Goal: Information Seeking & Learning: Learn about a topic

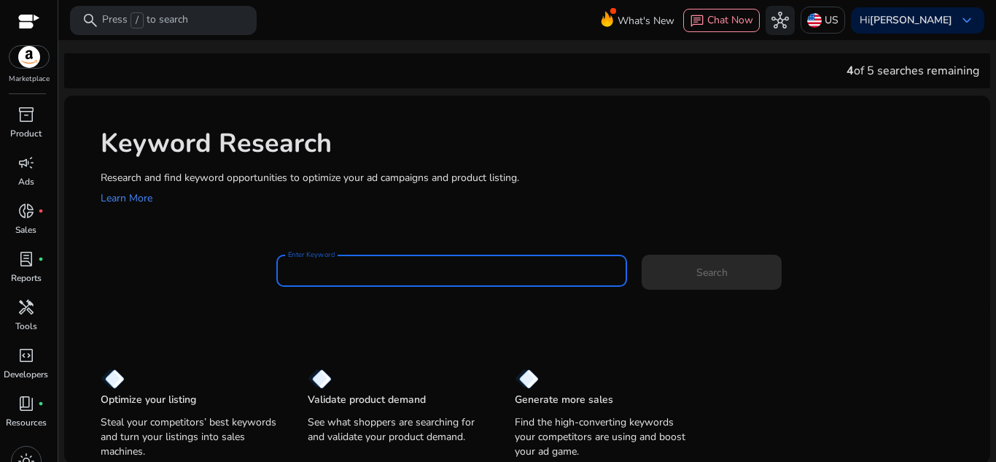
click at [419, 270] on input "Enter Keyword" at bounding box center [452, 271] width 328 height 16
paste input "**********"
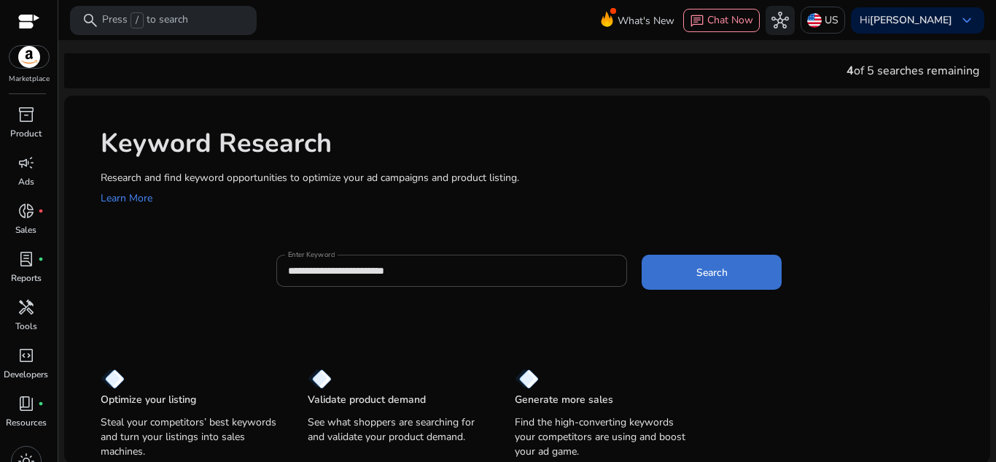
click at [704, 274] on span "Search" at bounding box center [711, 272] width 31 height 15
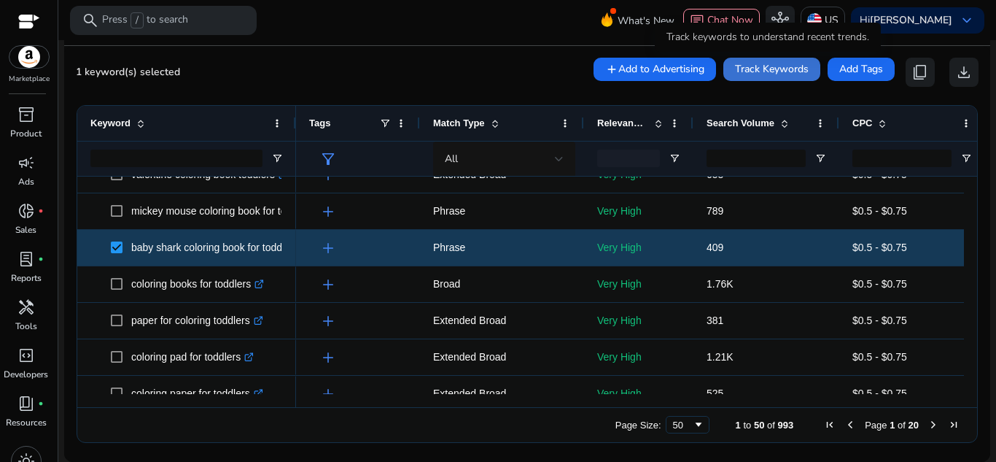
click at [796, 69] on span "Track Keywords" at bounding box center [772, 68] width 74 height 15
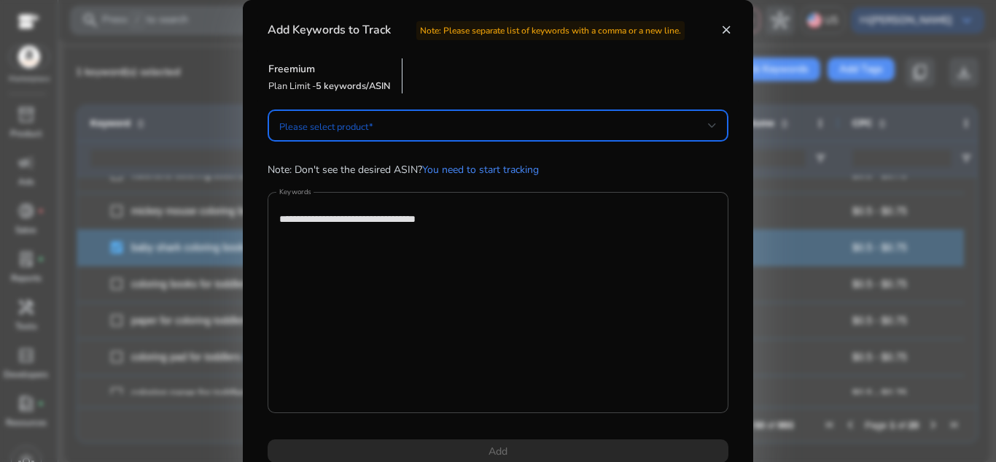
click at [492, 132] on span at bounding box center [493, 125] width 429 height 16
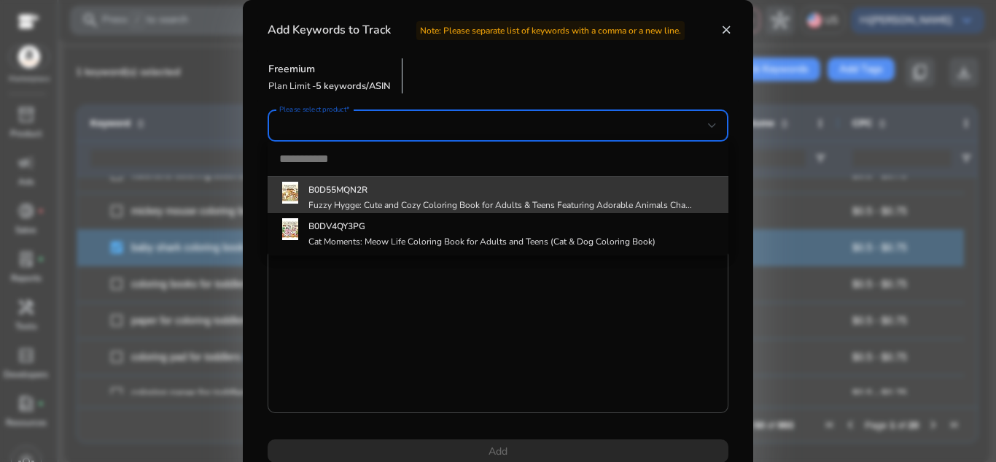
click at [505, 194] on h5 "B0D55MQN2R" at bounding box center [501, 190] width 384 height 12
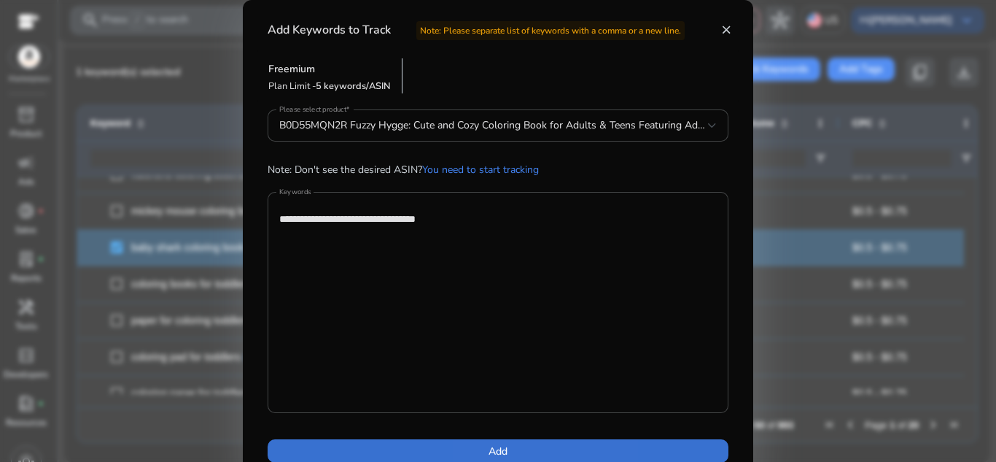
click at [498, 436] on span "Add" at bounding box center [498, 450] width 19 height 15
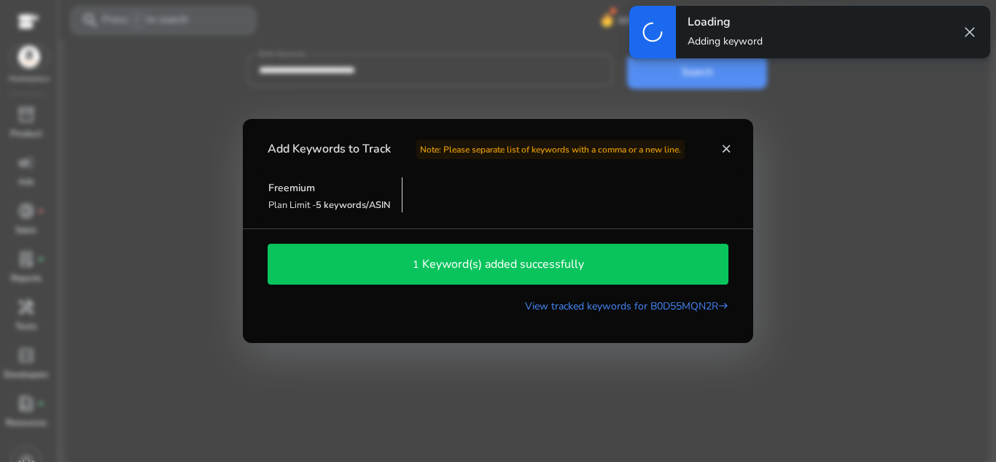
click at [975, 28] on span "close" at bounding box center [970, 32] width 18 height 18
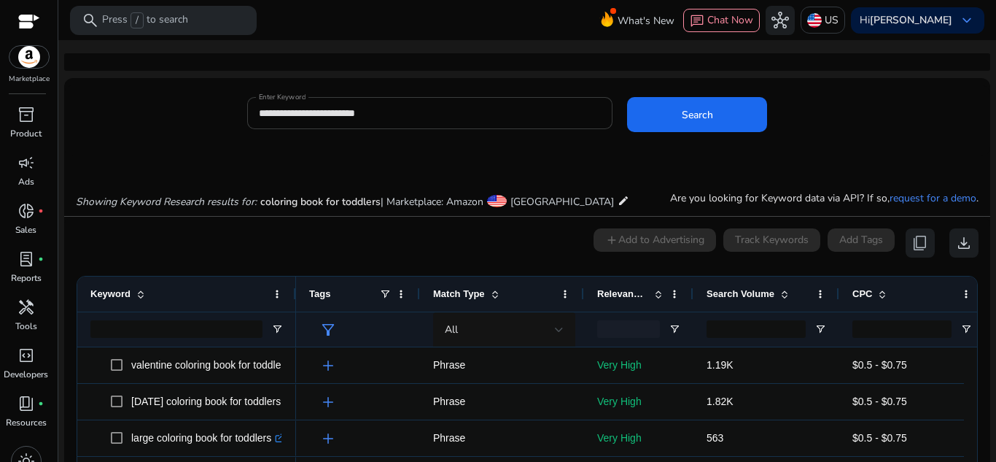
click at [456, 103] on div "**********" at bounding box center [430, 113] width 343 height 32
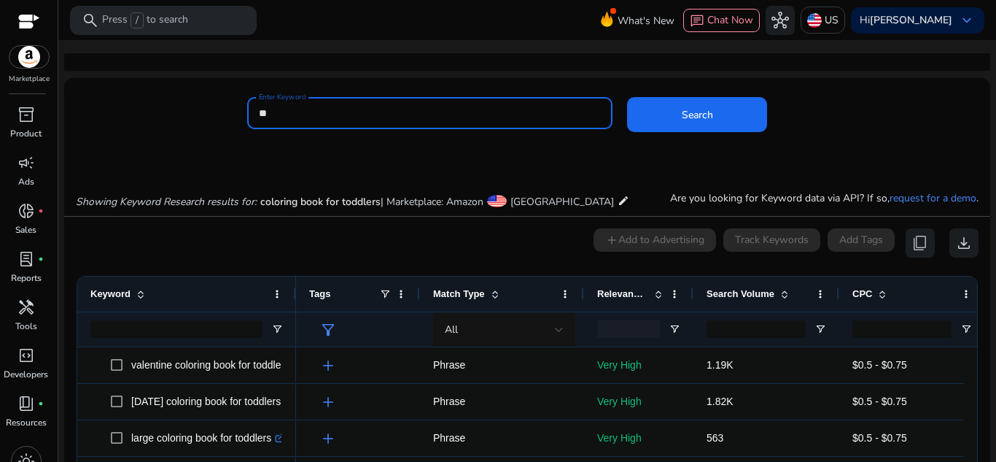
type input "*"
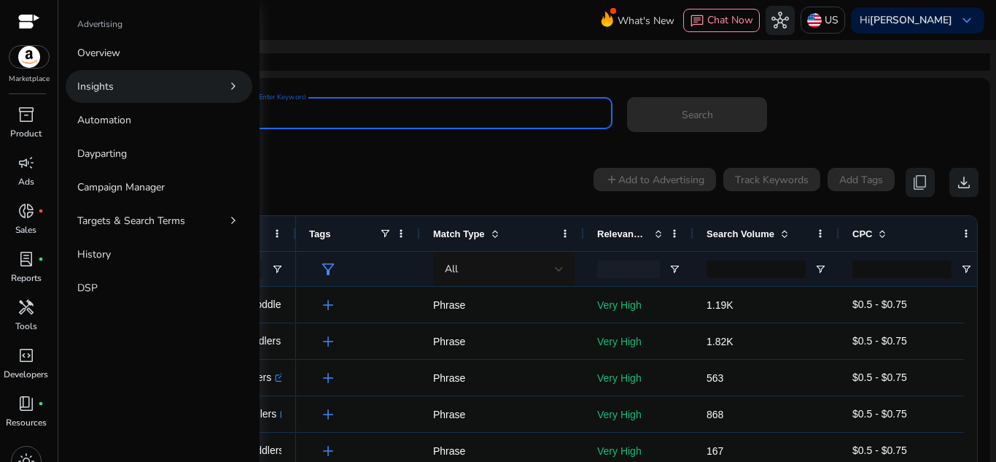
click at [94, 99] on link "Insights chevron_right" at bounding box center [159, 86] width 187 height 33
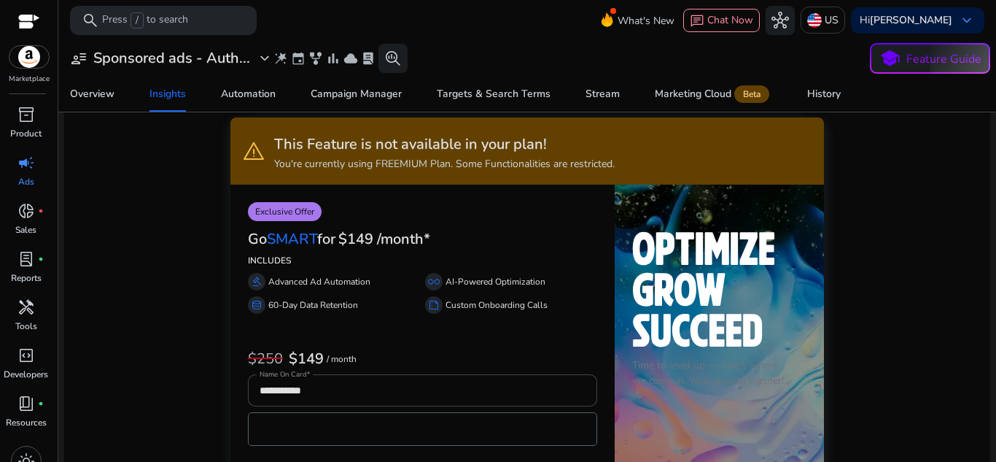
scroll to position [15, 0]
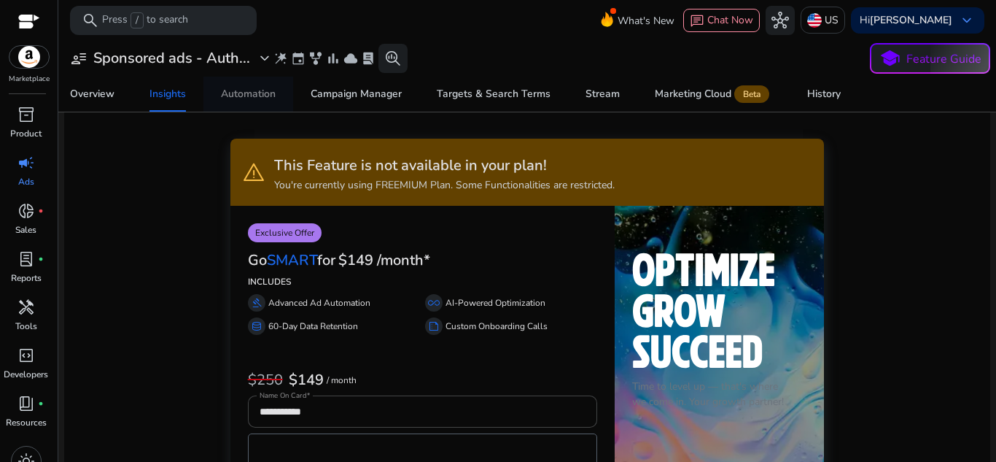
click at [256, 91] on div "Automation" at bounding box center [248, 94] width 55 height 10
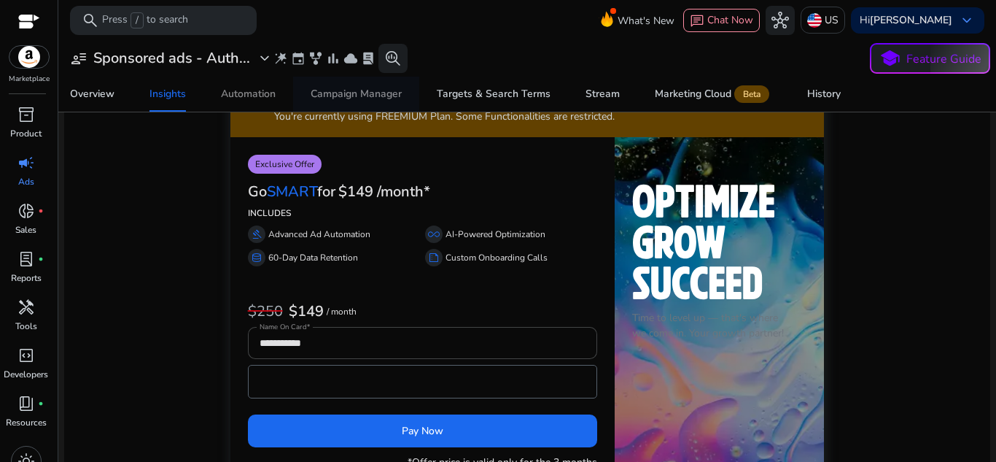
scroll to position [88, 0]
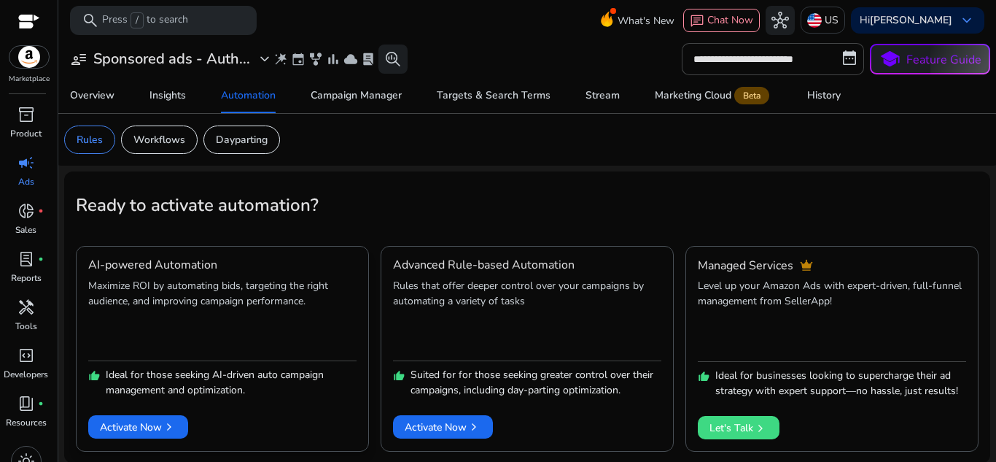
scroll to position [1, 0]
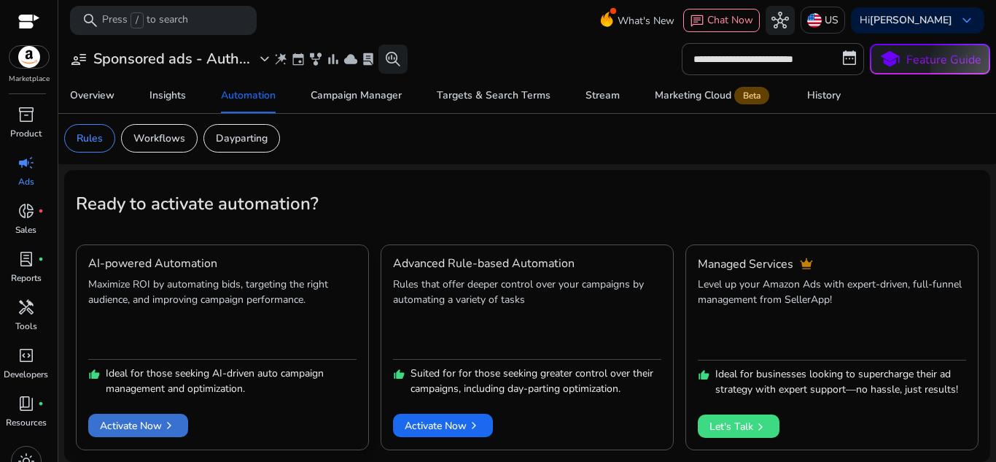
click at [157, 422] on span "Activate Now chevron_right" at bounding box center [138, 425] width 77 height 15
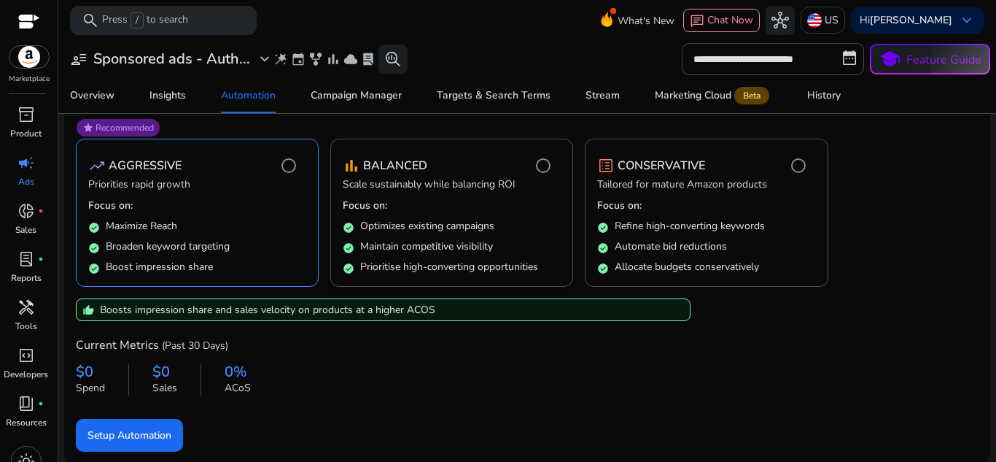
scroll to position [153, 0]
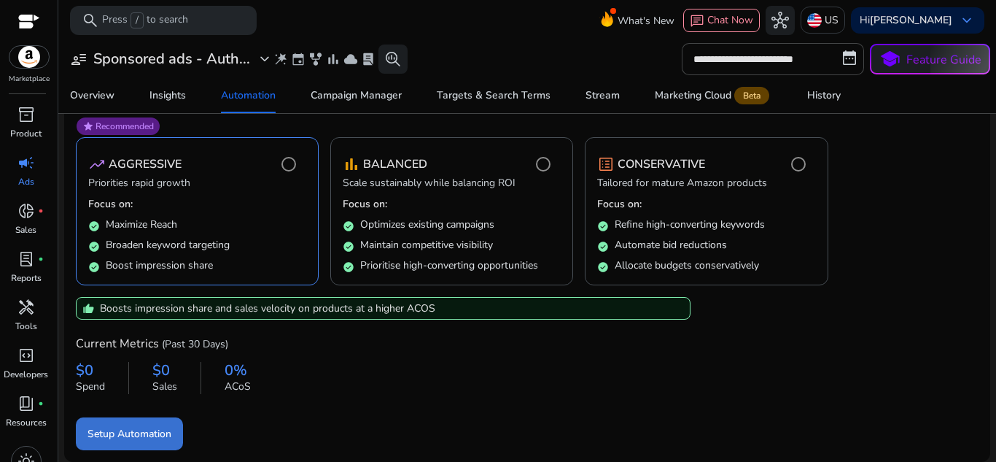
click at [149, 430] on span "Setup Automation" at bounding box center [130, 433] width 84 height 15
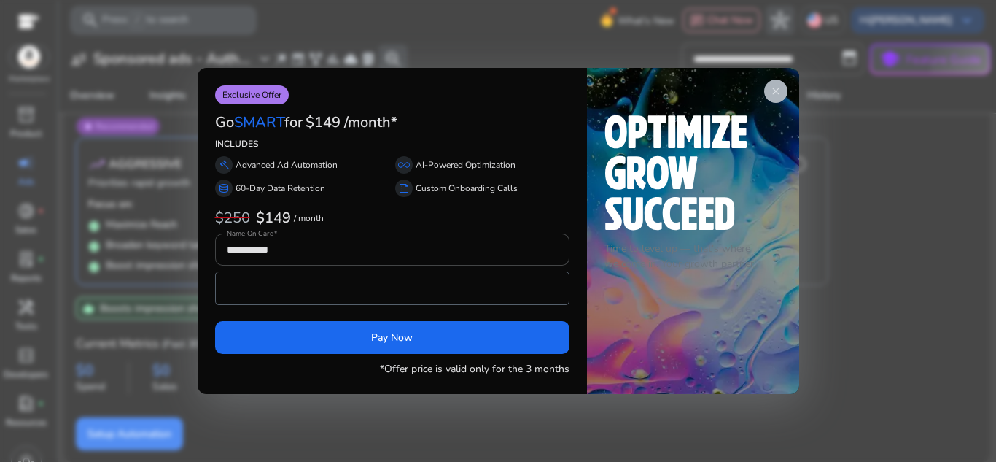
click at [770, 94] on span "close" at bounding box center [776, 91] width 12 height 12
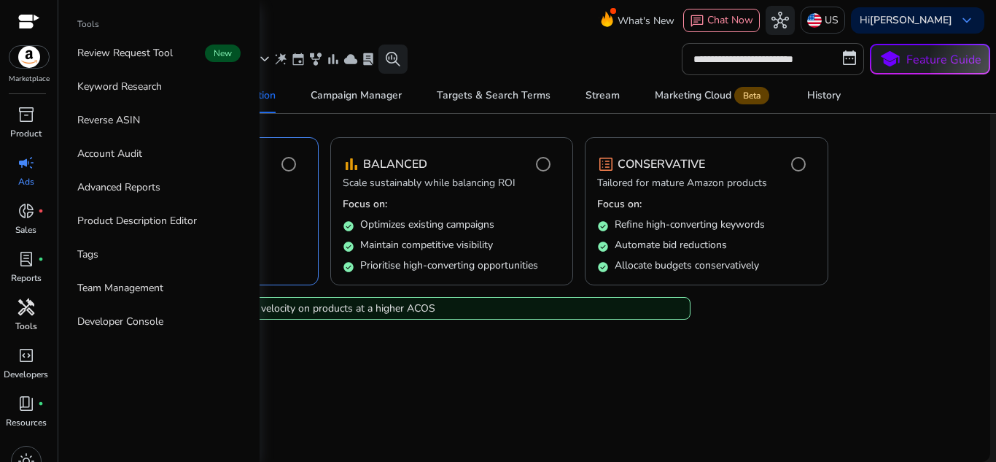
click at [34, 314] on span "handyman" at bounding box center [27, 307] width 18 height 18
click at [180, 128] on link "Reverse ASIN" at bounding box center [159, 120] width 187 height 33
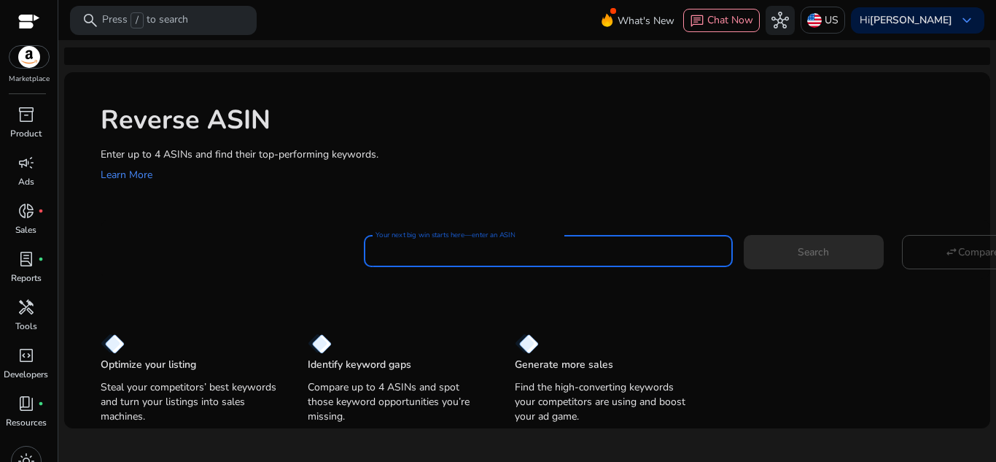
click at [445, 253] on input "Your next big win starts here—enter an ASIN" at bounding box center [549, 251] width 346 height 16
paste input "**********"
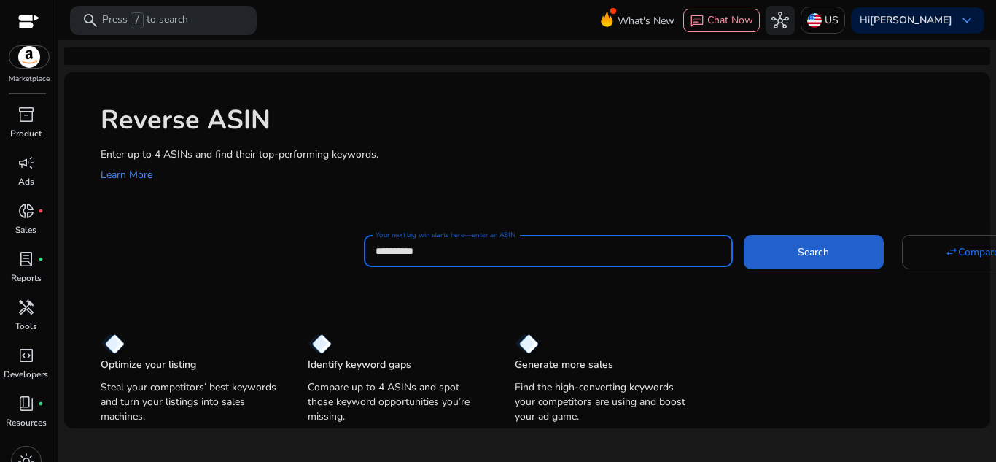
type input "**********"
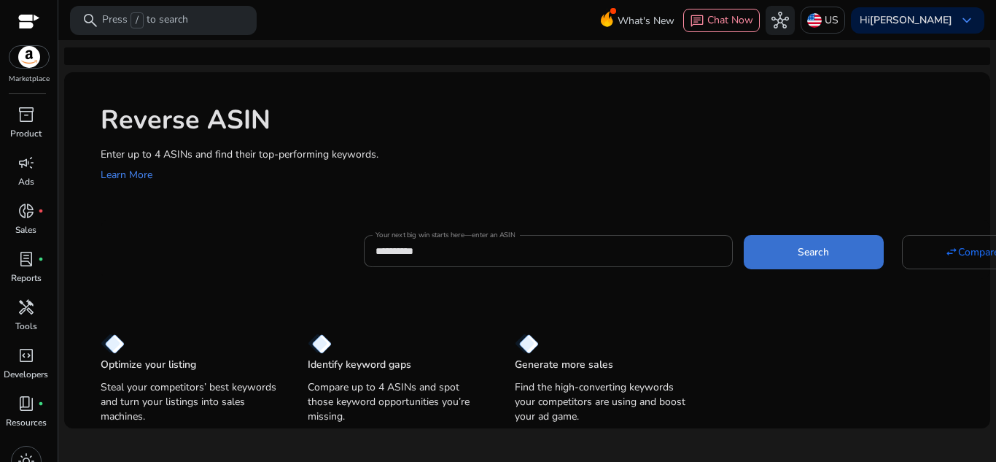
click at [820, 268] on span at bounding box center [814, 251] width 140 height 35
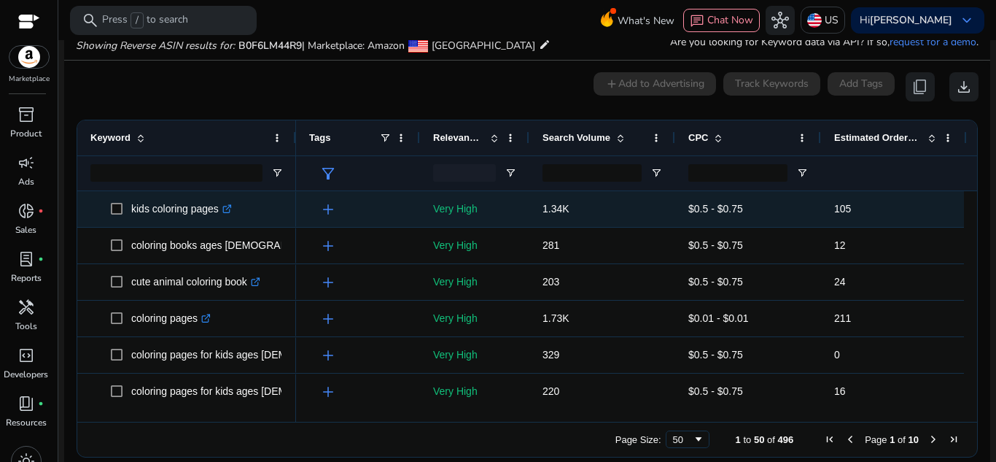
scroll to position [370, 0]
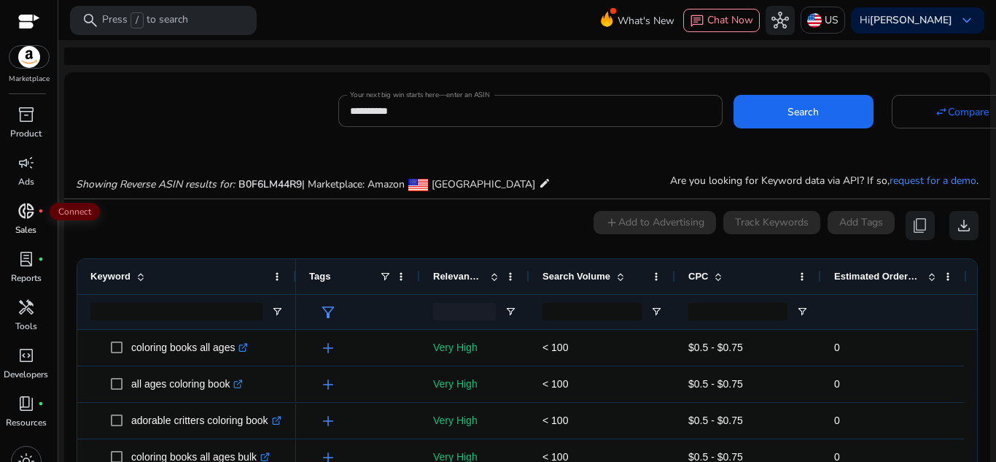
click at [18, 203] on span "donut_small" at bounding box center [27, 211] width 18 height 18
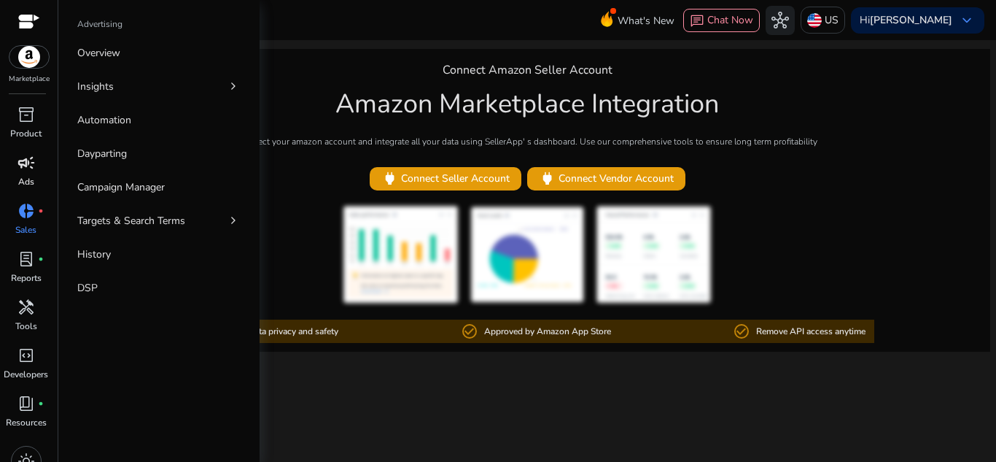
click at [18, 168] on span "campaign" at bounding box center [27, 163] width 18 height 18
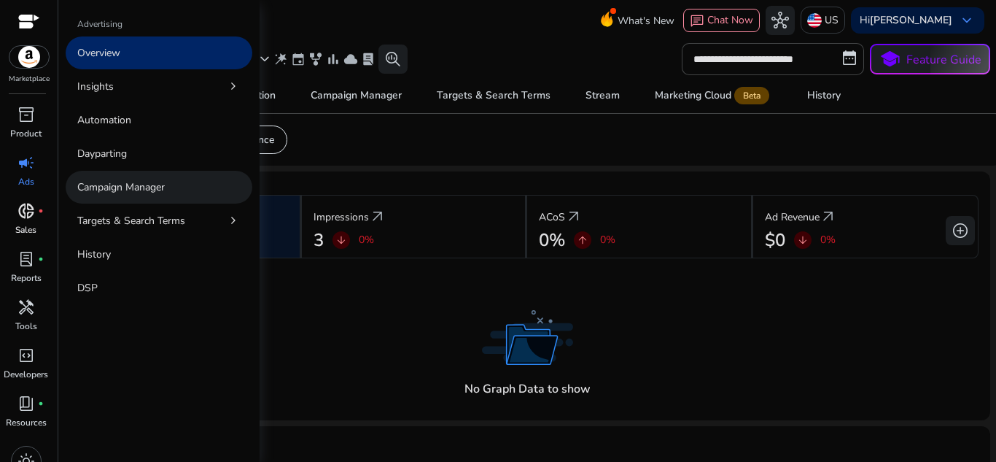
click at [165, 176] on link "Campaign Manager" at bounding box center [159, 187] width 187 height 33
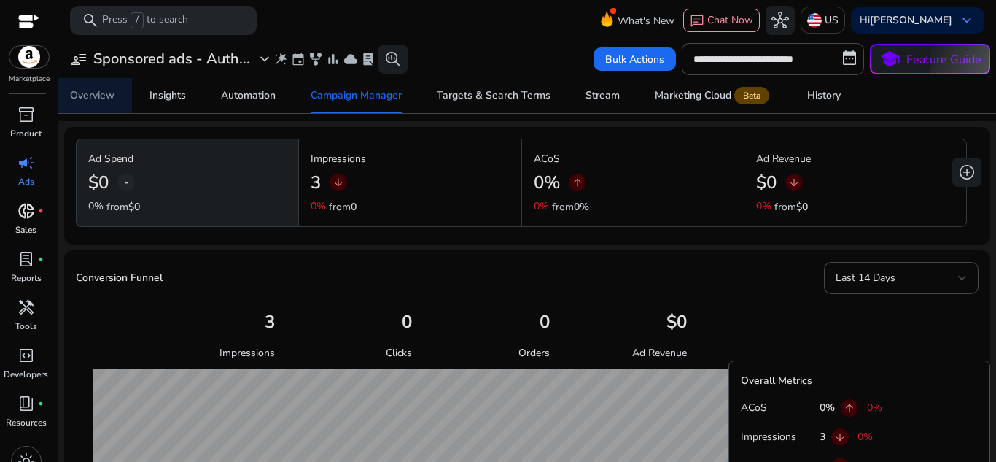
click at [111, 93] on div "Overview" at bounding box center [92, 95] width 44 height 10
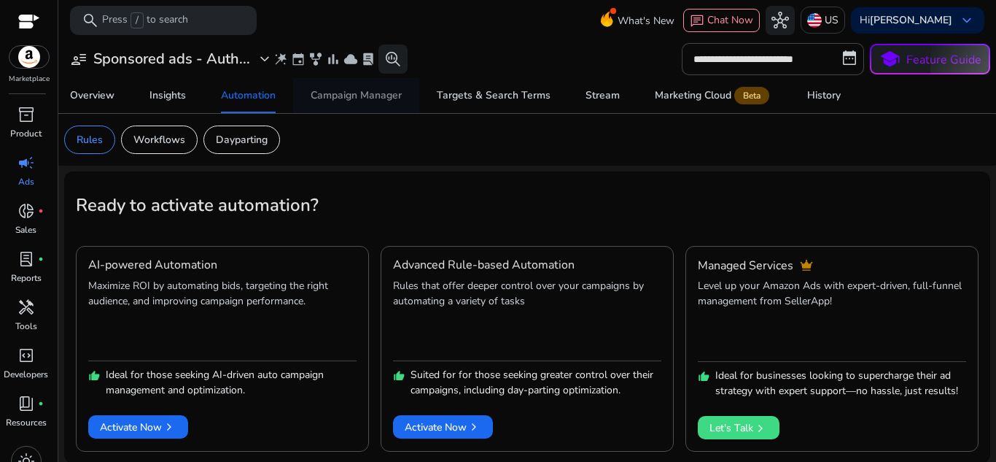
click at [362, 106] on span "Campaign Manager" at bounding box center [356, 95] width 91 height 35
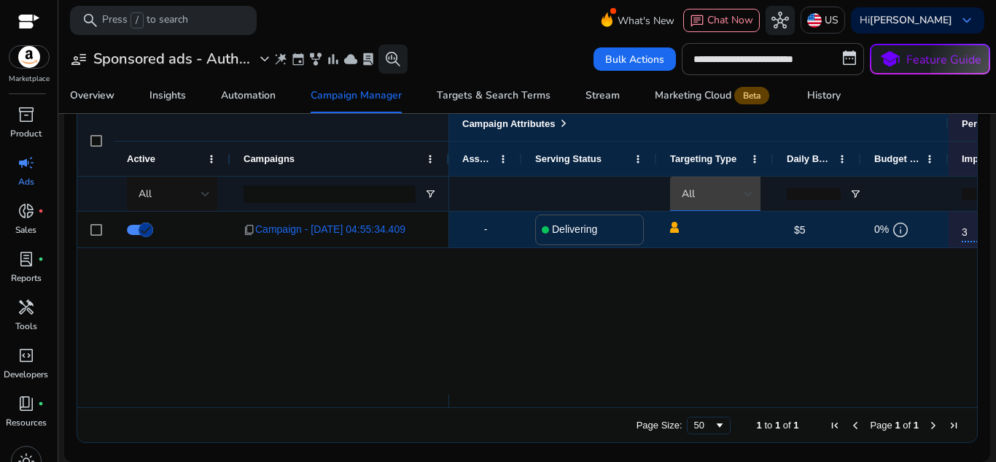
click at [745, 187] on div at bounding box center [749, 194] width 9 height 18
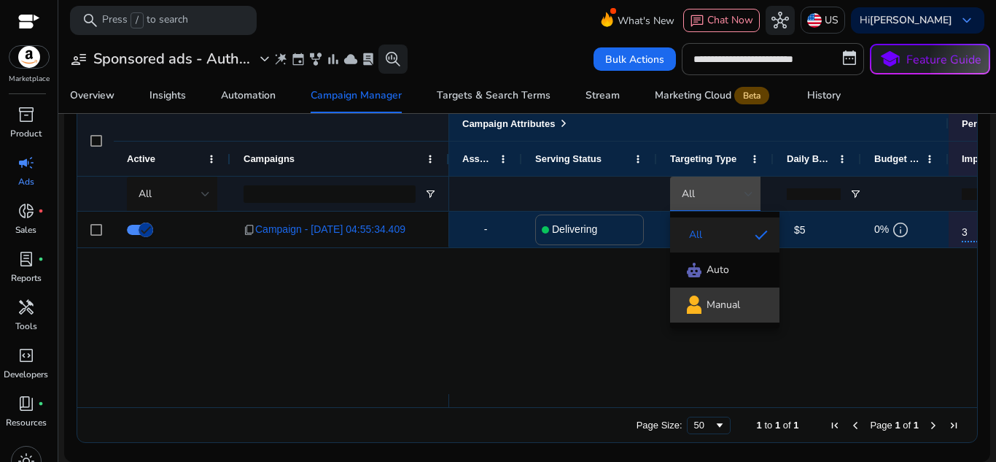
click at [744, 315] on span "Manual" at bounding box center [725, 304] width 86 height 21
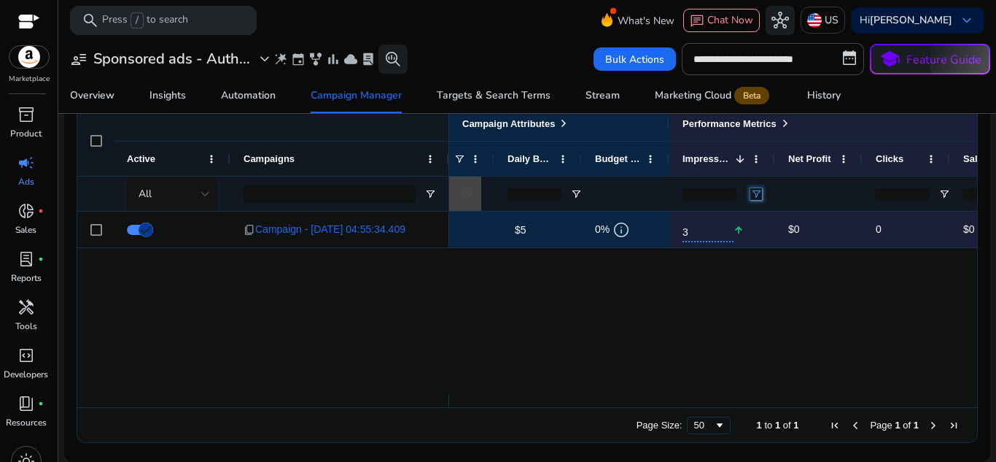
click at [759, 195] on span "Open Filter Menu" at bounding box center [756, 194] width 12 height 12
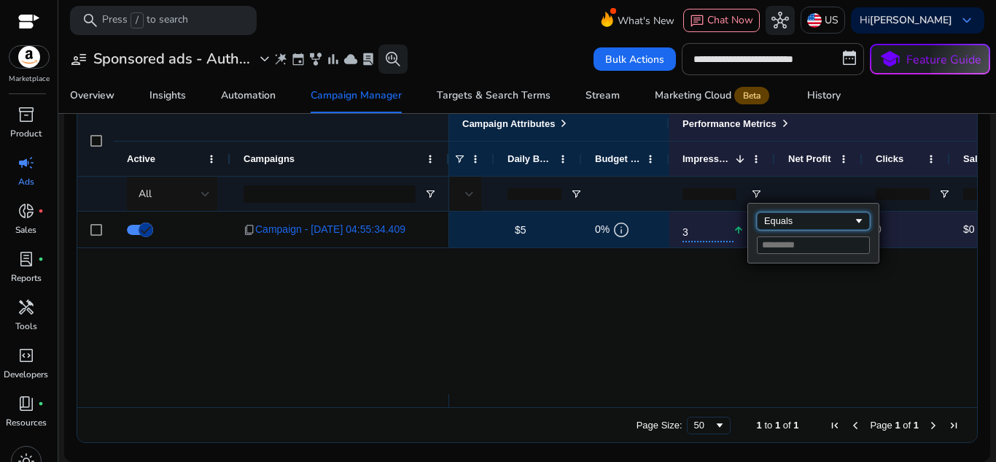
click at [788, 221] on div "Equals" at bounding box center [808, 220] width 89 height 11
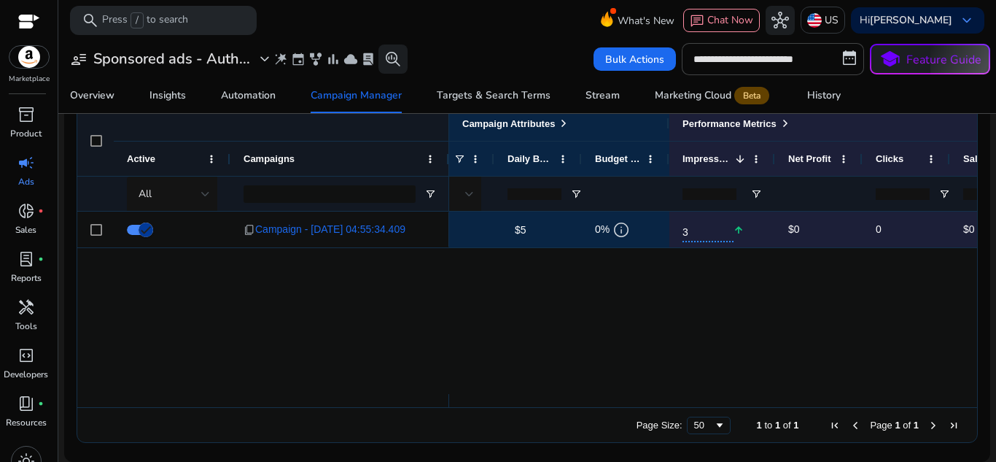
click at [640, 306] on div "Delivering $5 edit 0% info 3 arrow_upward $0 0 $0 0%" at bounding box center [713, 303] width 528 height 182
drag, startPoint x: 661, startPoint y: 401, endPoint x: 716, endPoint y: 409, distance: 56.0
click at [716, 409] on div "Drag here to set row groups Drag here to set column labels Campaign Attributes …" at bounding box center [527, 274] width 901 height 338
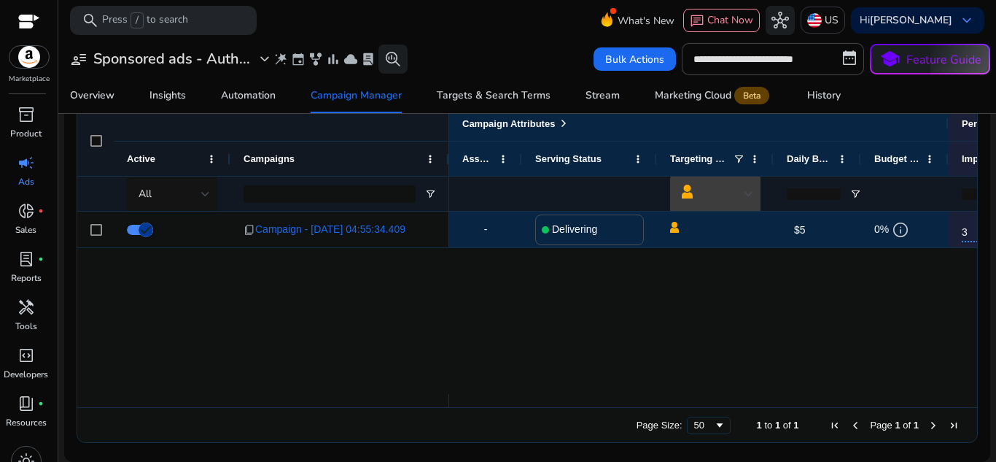
click at [737, 194] on div at bounding box center [713, 194] width 63 height 19
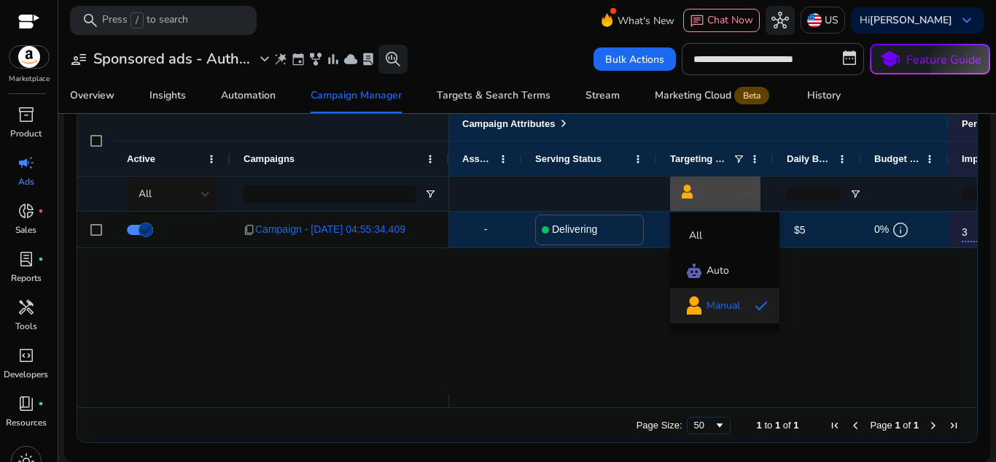
click at [511, 329] on div at bounding box center [498, 231] width 996 height 462
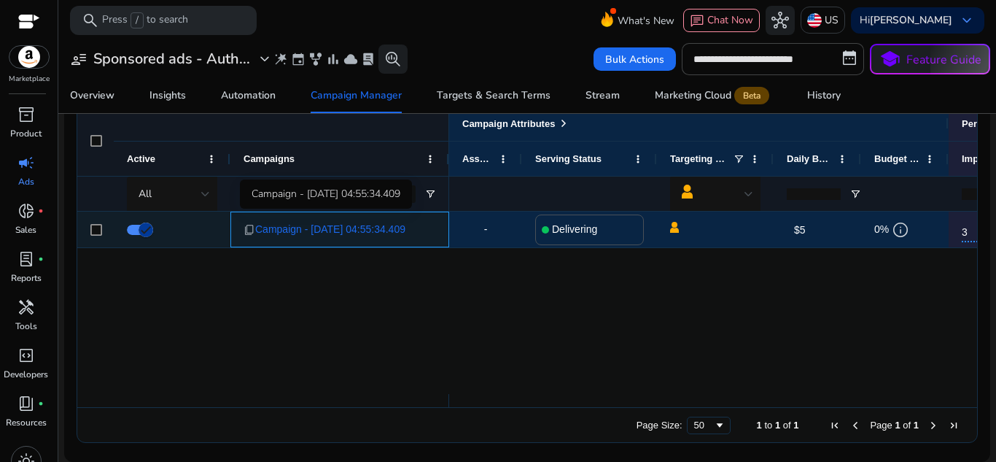
click at [284, 219] on span "Campaign - 8/18/2025 04:55:34.409" at bounding box center [330, 229] width 150 height 30
click at [278, 223] on span "Campaign - 8/18/2025 04:55:34.409" at bounding box center [330, 229] width 150 height 30
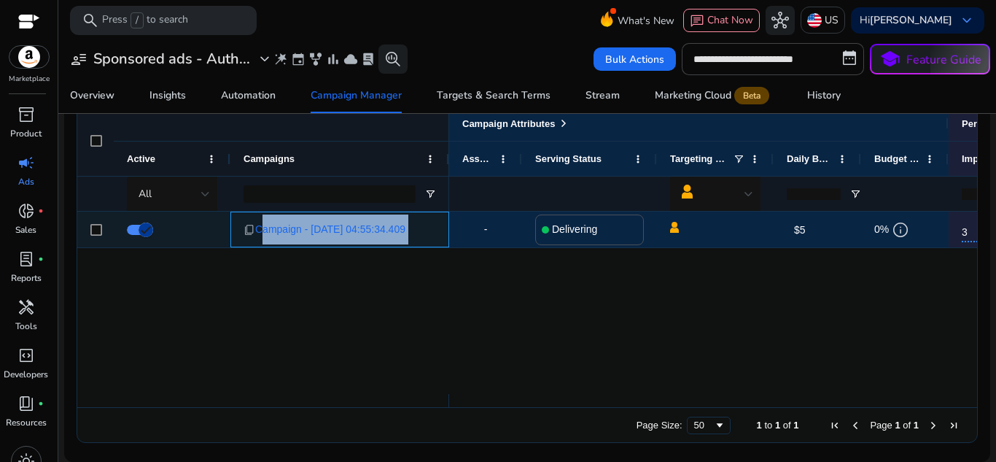
click at [278, 223] on span "Campaign - 8/18/2025 04:55:34.409" at bounding box center [330, 229] width 150 height 30
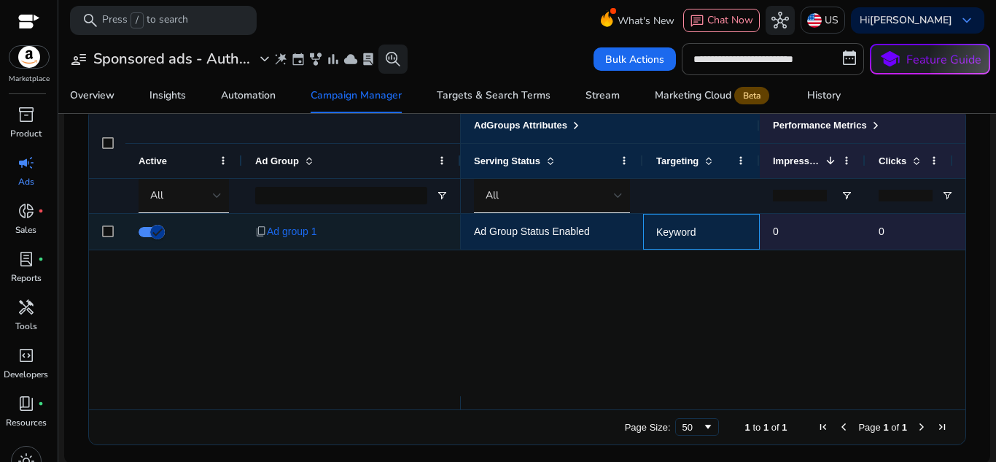
click at [680, 236] on p "Keyword" at bounding box center [701, 232] width 90 height 30
click at [736, 238] on p "Keyword" at bounding box center [701, 232] width 90 height 30
click at [573, 229] on span "Ad Group Status Enabled" at bounding box center [532, 231] width 116 height 12
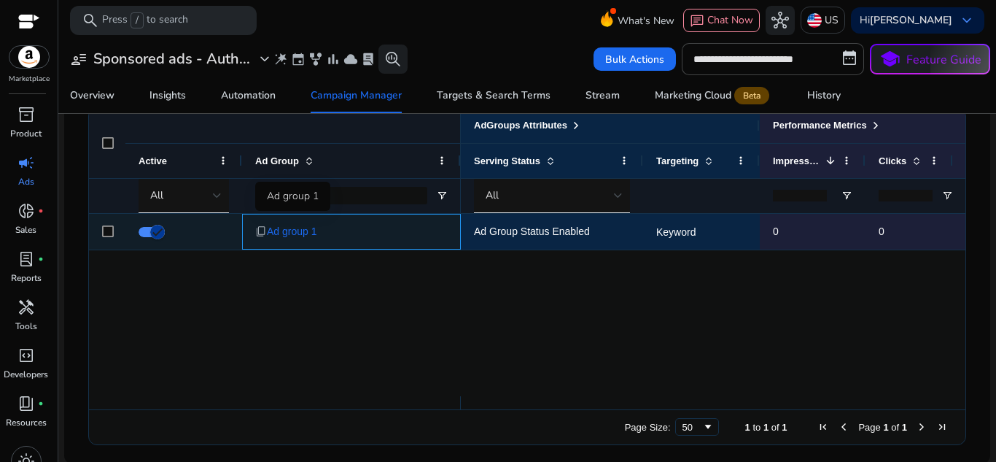
click at [300, 233] on span "Ad group 1" at bounding box center [292, 232] width 50 height 30
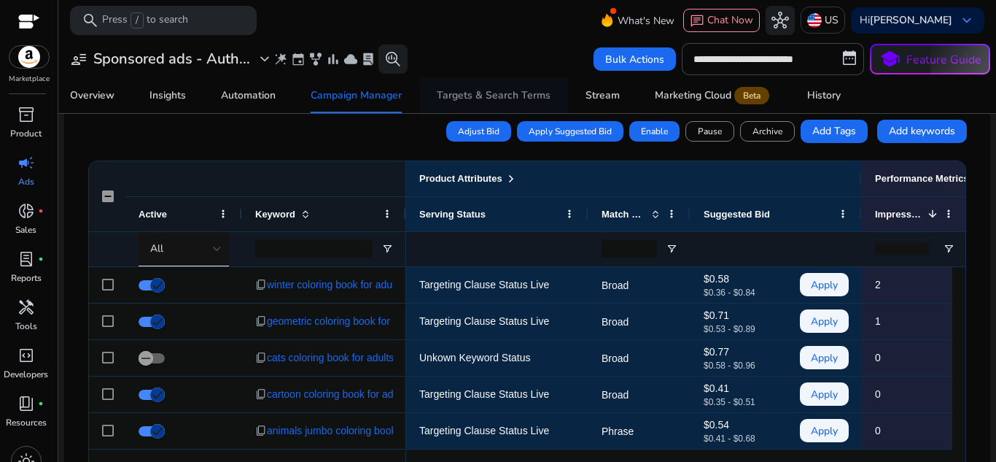
click at [504, 100] on div "Targets & Search Terms" at bounding box center [494, 95] width 114 height 10
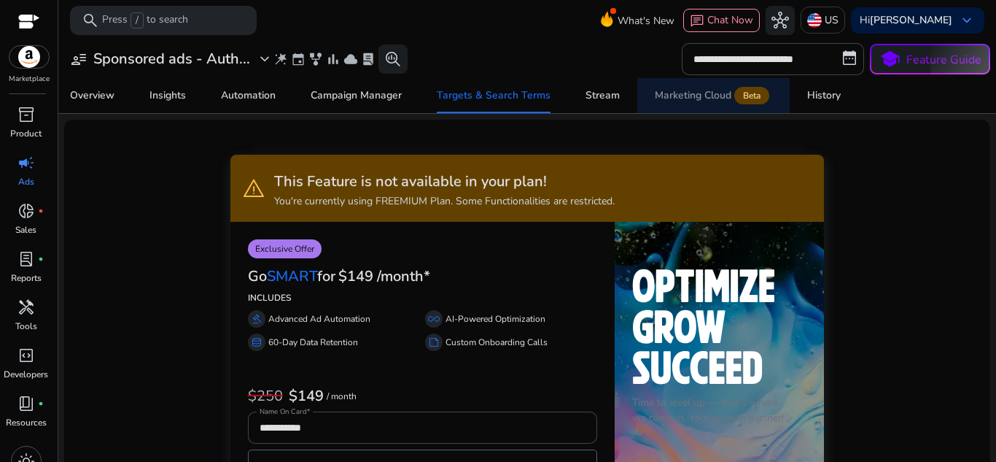
click at [655, 90] on div "Marketing Cloud Beta" at bounding box center [713, 96] width 117 height 12
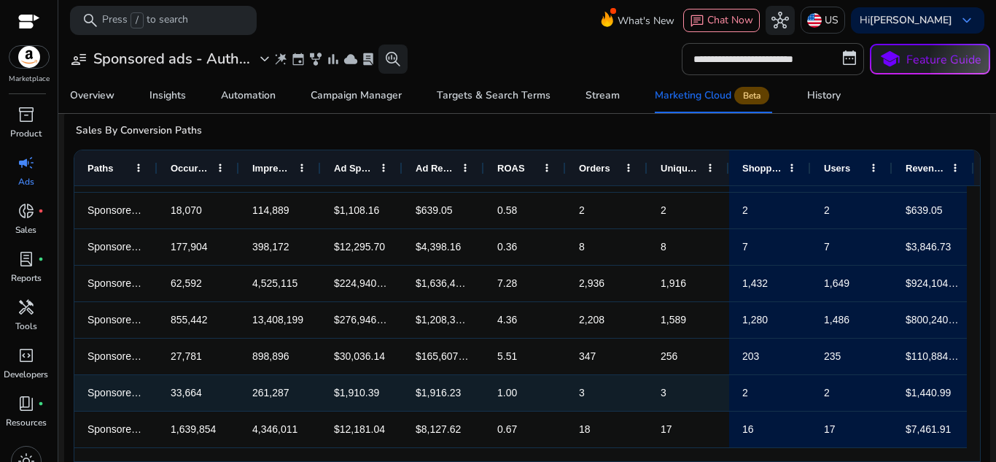
click at [554, 382] on div "1.00" at bounding box center [525, 393] width 82 height 36
click at [591, 378] on span "3" at bounding box center [606, 393] width 55 height 30
click at [670, 378] on span "3" at bounding box center [688, 393] width 55 height 30
click at [952, 378] on span "$1,440.99" at bounding box center [933, 393] width 55 height 30
click at [117, 387] on span "Sponsored Brands,Sponsored Display" at bounding box center [174, 393] width 173 height 12
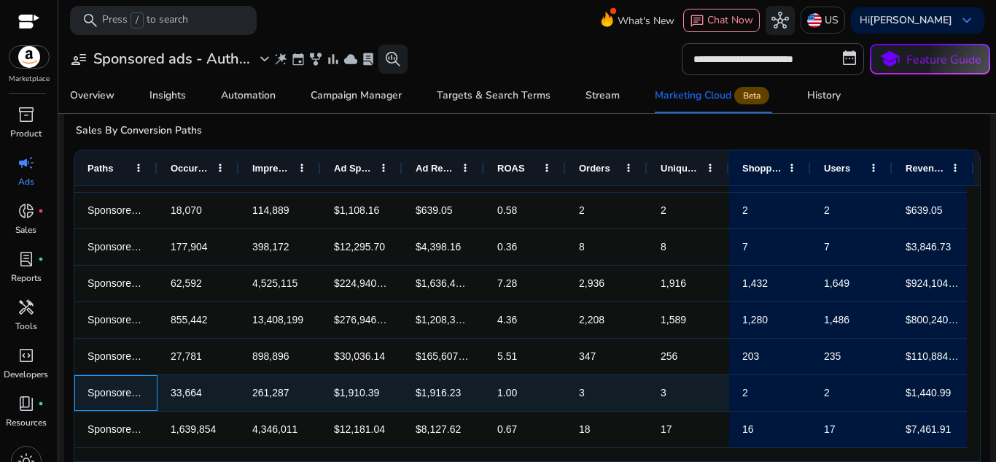
click at [117, 387] on span "Sponsored Brands,Sponsored Display" at bounding box center [174, 393] width 173 height 12
click at [217, 378] on span "33,664" at bounding box center [198, 393] width 55 height 30
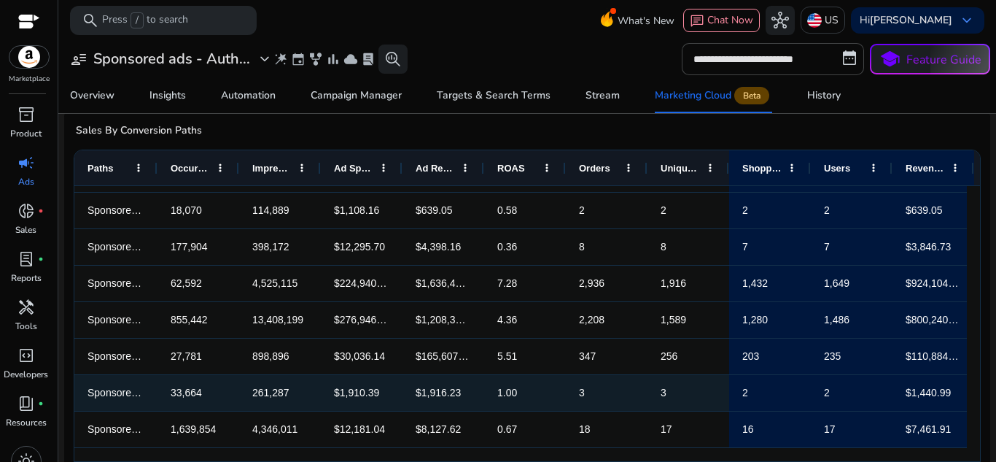
click at [266, 378] on span "261,287" at bounding box center [279, 393] width 55 height 30
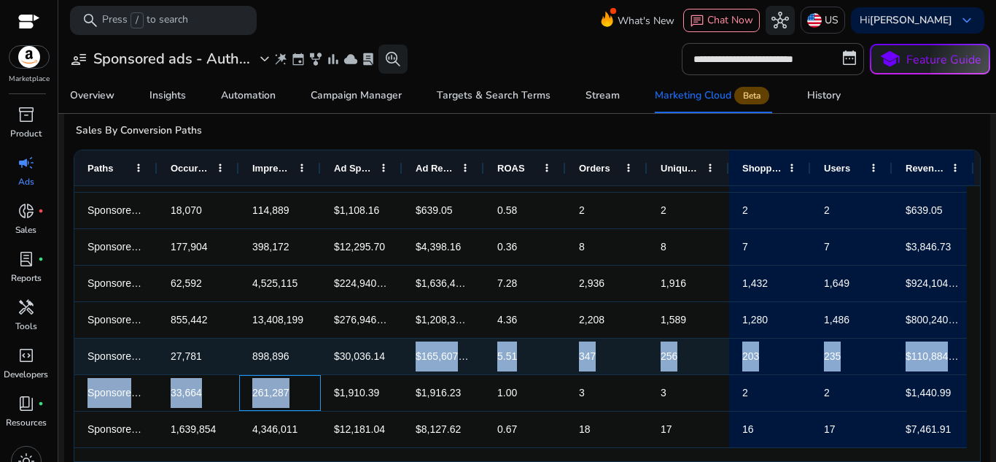
drag, startPoint x: 266, startPoint y: 359, endPoint x: 411, endPoint y: 346, distance: 145.7
click at [411, 346] on div "Sponsored Products,Sponsored Display,Sponsored Brands 44,025 3,561,342 $179,227…" at bounding box center [524, 174] width 900 height 547
click at [411, 346] on div "$165,607.20" at bounding box center [444, 356] width 82 height 36
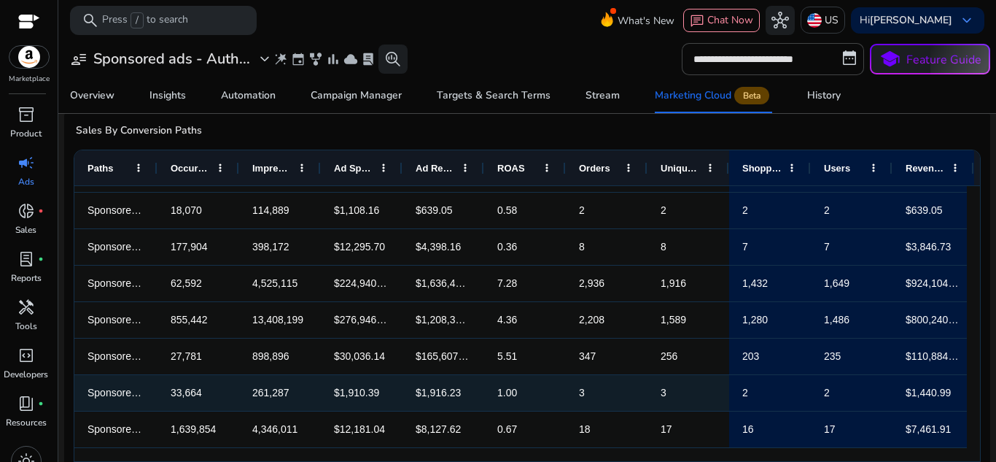
click at [435, 387] on span "$1,916.23" at bounding box center [438, 393] width 45 height 12
click at [501, 387] on span "1.00" at bounding box center [507, 393] width 20 height 12
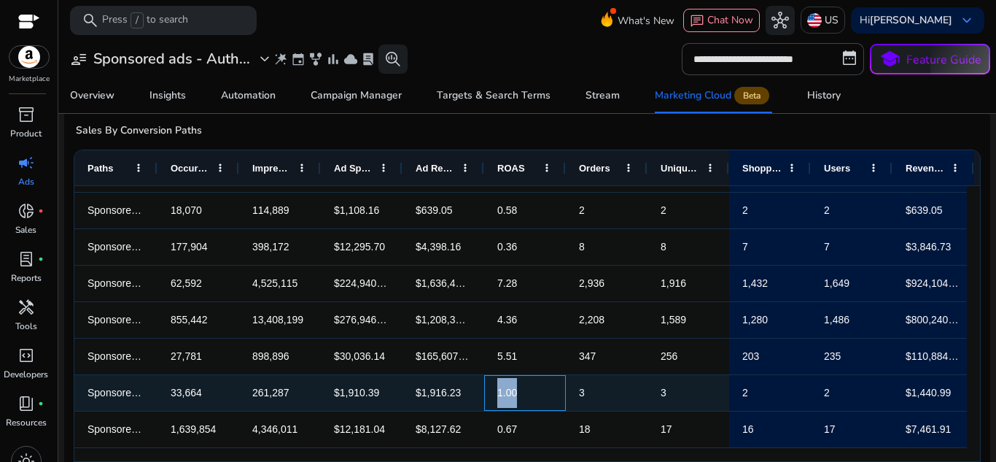
click at [501, 387] on span "1.00" at bounding box center [507, 393] width 20 height 12
click at [610, 378] on span "3" at bounding box center [606, 393] width 55 height 30
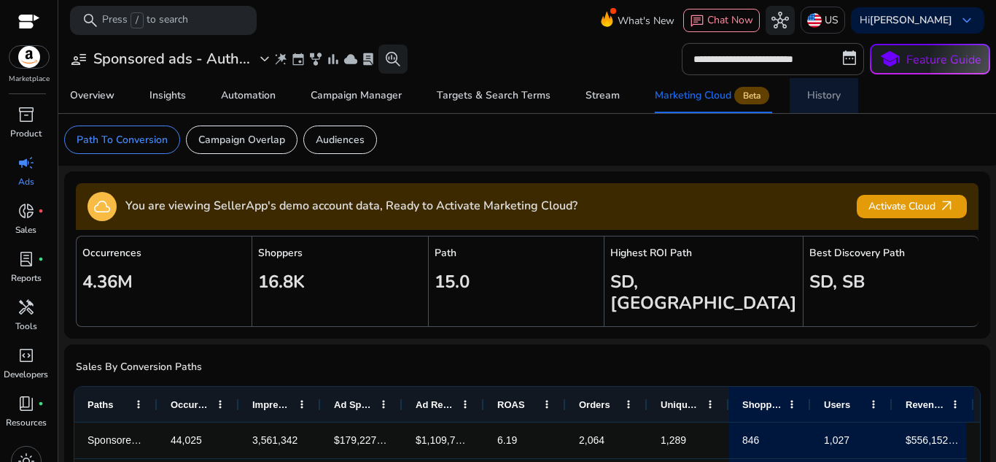
click at [812, 100] on div "History" at bounding box center [824, 95] width 34 height 10
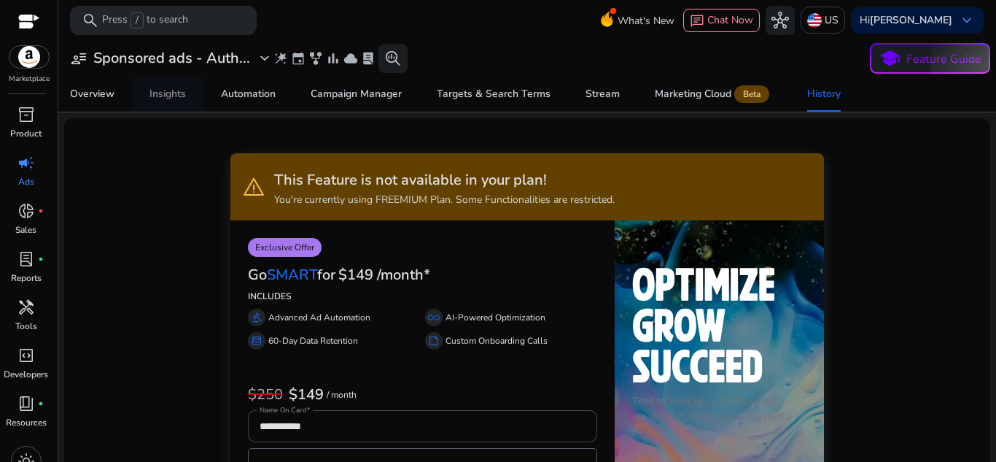
click at [146, 87] on link "Insights" at bounding box center [167, 94] width 71 height 35
click at [114, 76] on mat-card "**********" at bounding box center [528, 58] width 950 height 36
click at [108, 85] on span "Overview" at bounding box center [92, 94] width 44 height 35
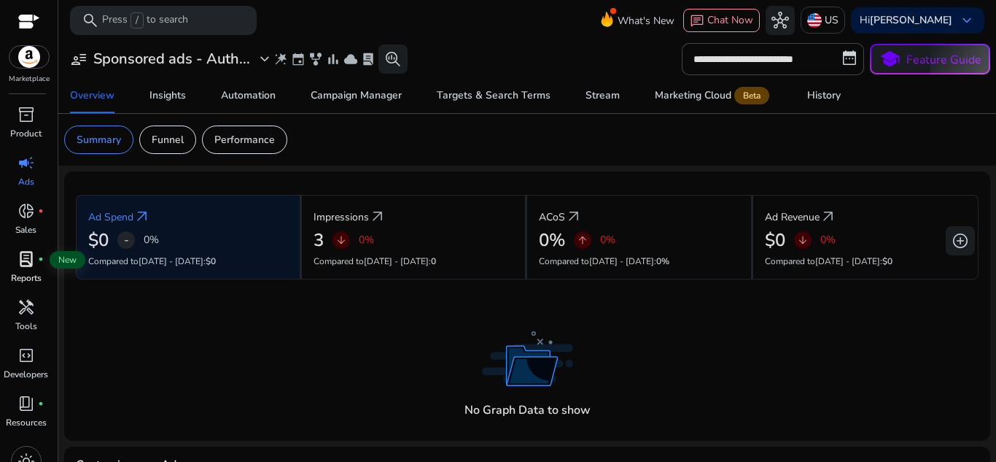
click at [34, 265] on span "lab_profile" at bounding box center [27, 259] width 18 height 18
click at [25, 271] on p "Reports" at bounding box center [26, 277] width 31 height 13
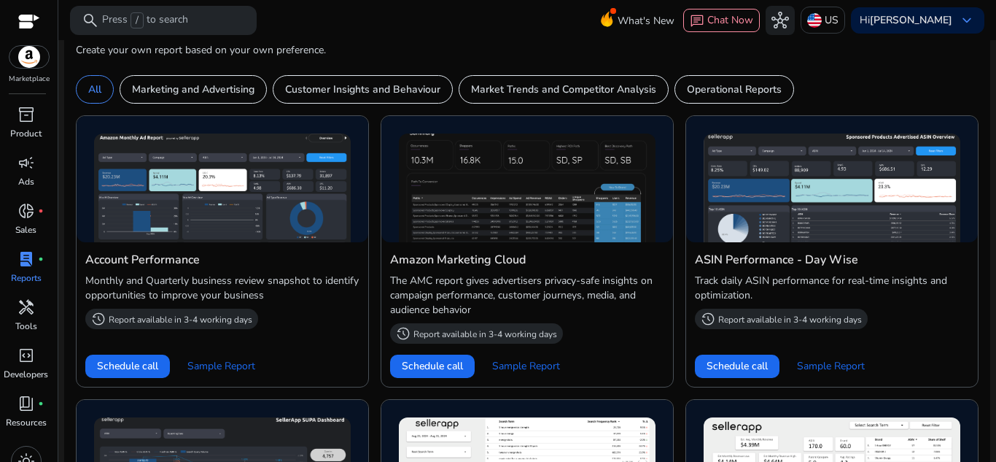
scroll to position [333, 0]
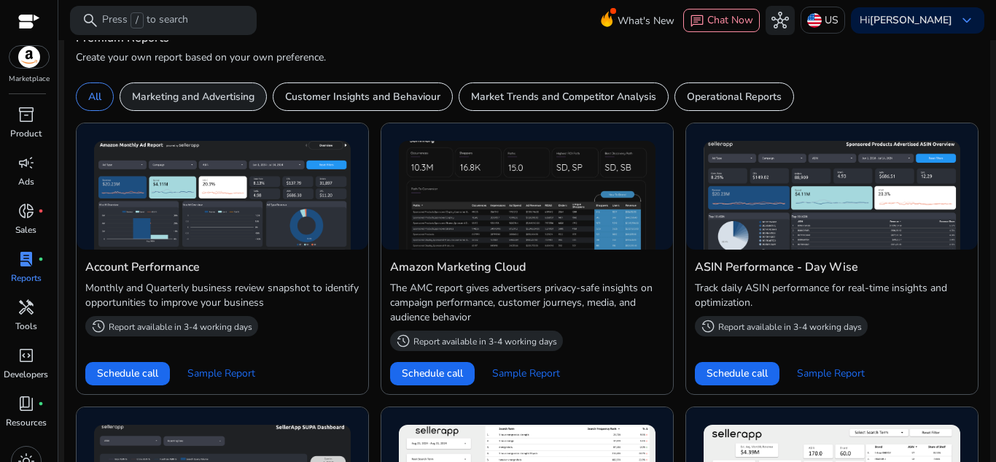
click at [204, 93] on p "Marketing and Advertising" at bounding box center [193, 96] width 123 height 15
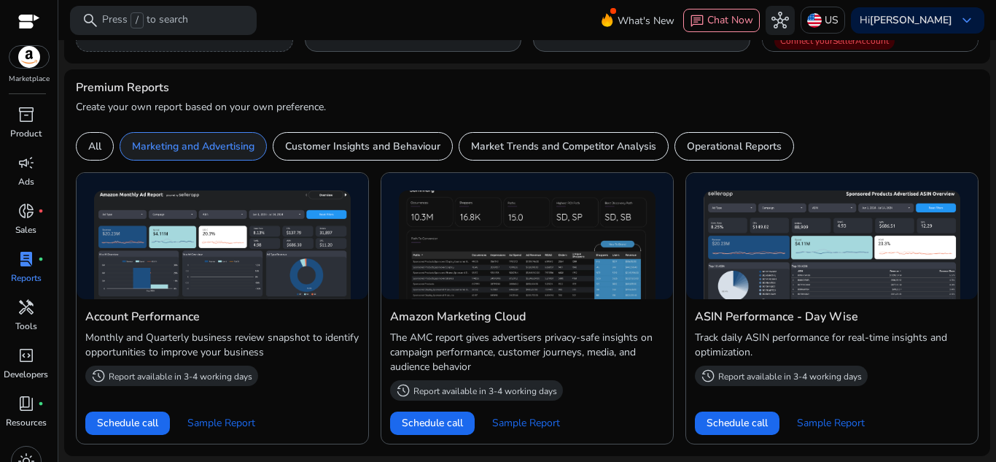
scroll to position [283, 0]
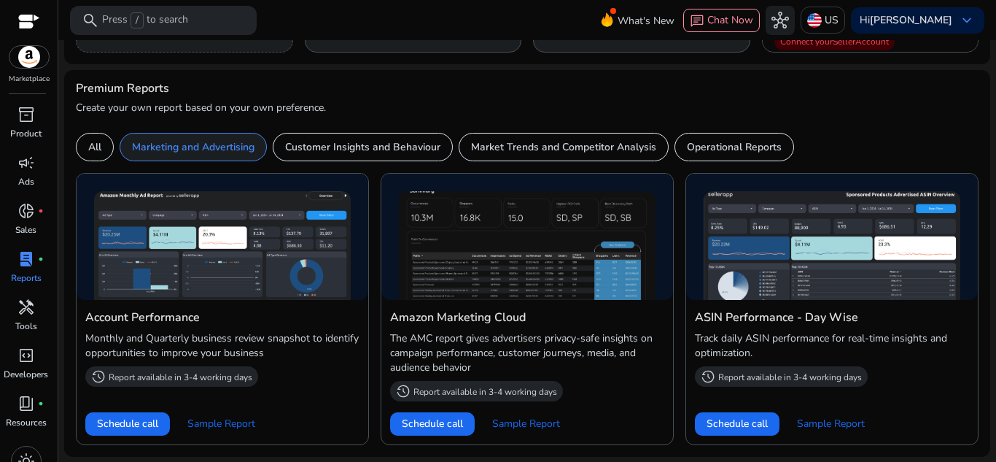
click at [214, 141] on p "Marketing and Advertising" at bounding box center [193, 146] width 123 height 15
click at [376, 236] on div "Account Performance Monthly and Quarterly business review snapshot to identify …" at bounding box center [527, 303] width 903 height 284
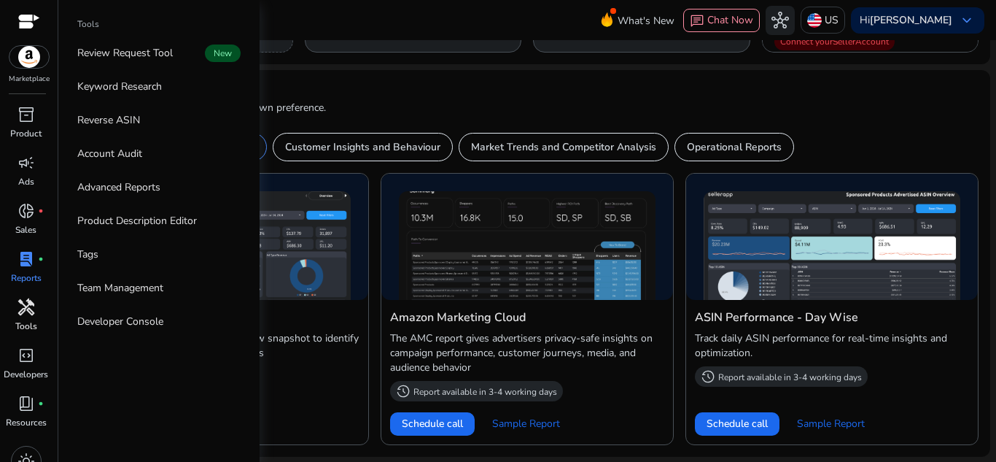
click at [31, 320] on p "Tools" at bounding box center [26, 325] width 22 height 13
click at [202, 101] on link "Keyword Research" at bounding box center [159, 86] width 187 height 33
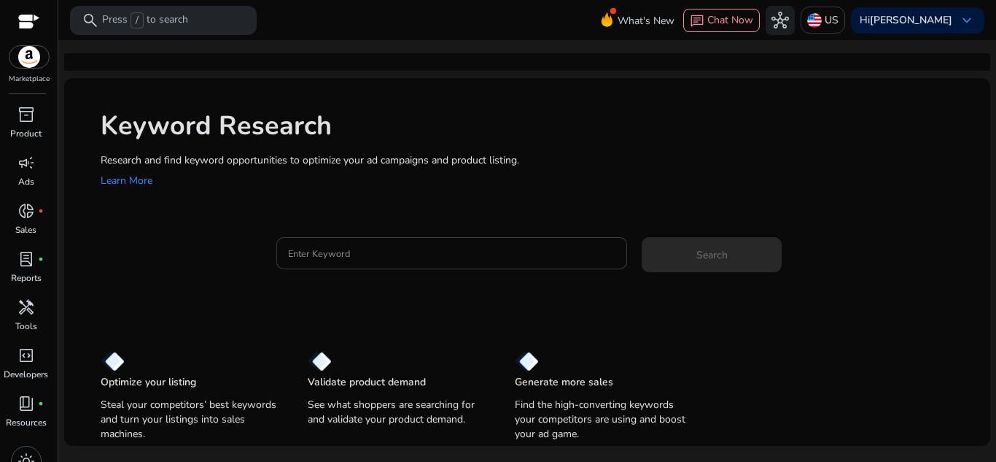
click at [379, 238] on div at bounding box center [452, 253] width 328 height 32
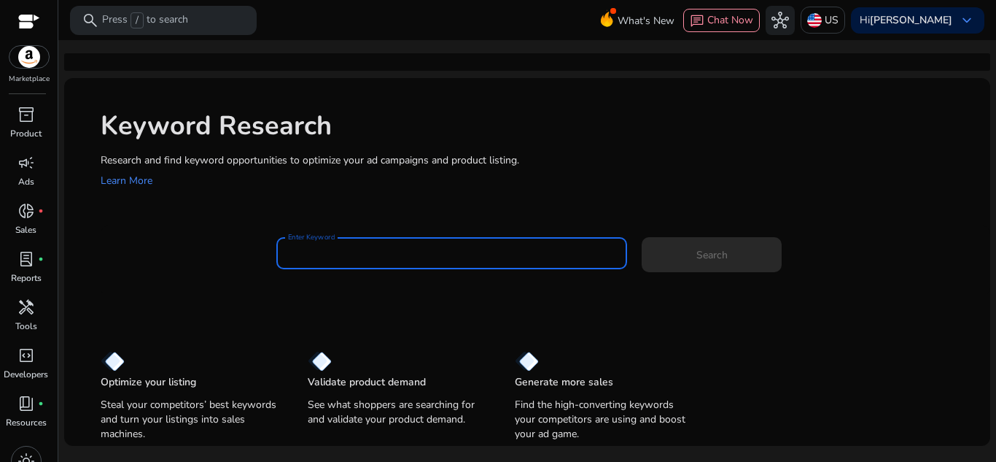
paste input "**********"
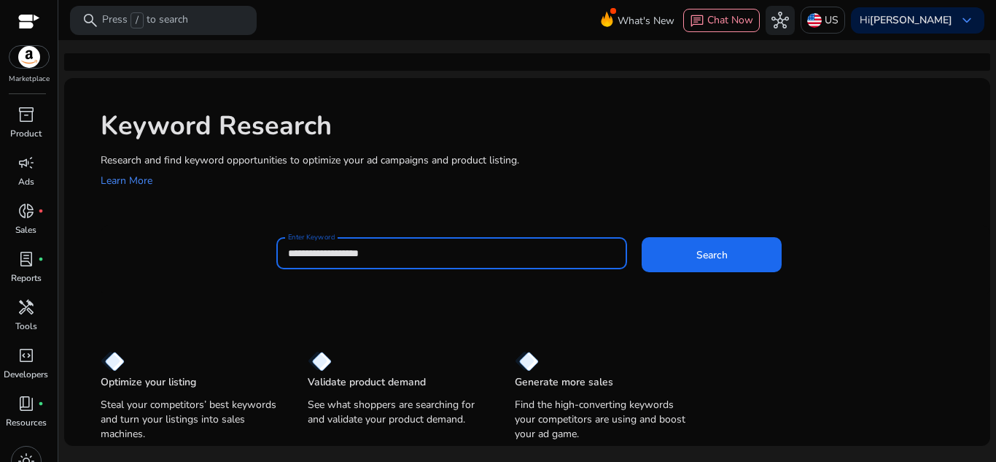
type input "**********"
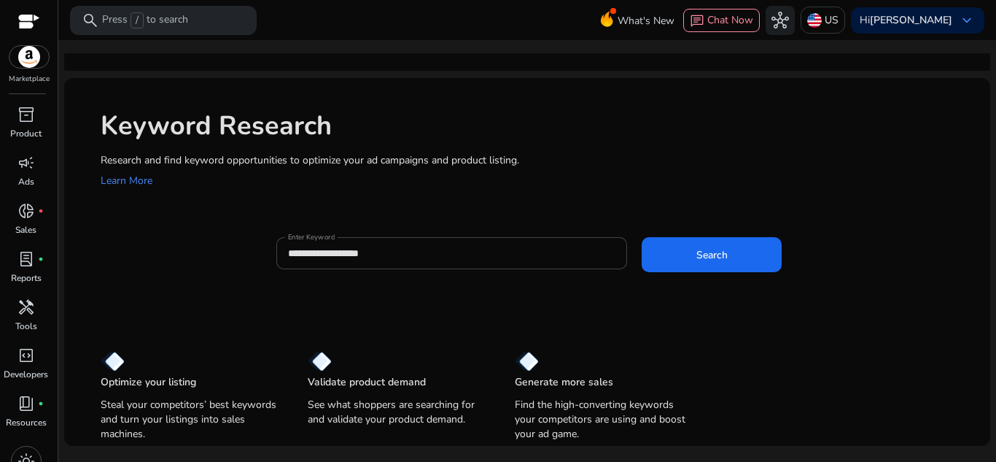
click at [699, 273] on div "**********" at bounding box center [627, 260] width 702 height 47
click at [714, 250] on span "Search" at bounding box center [711, 254] width 31 height 15
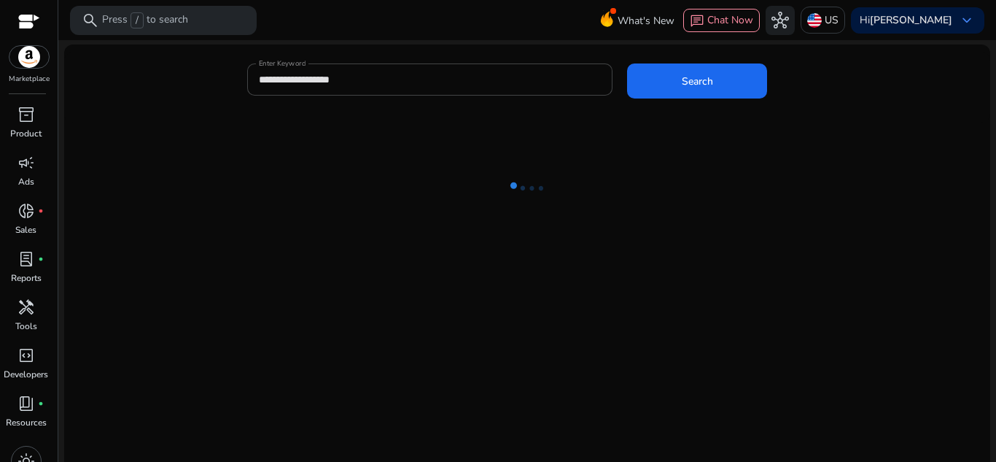
scroll to position [42, 0]
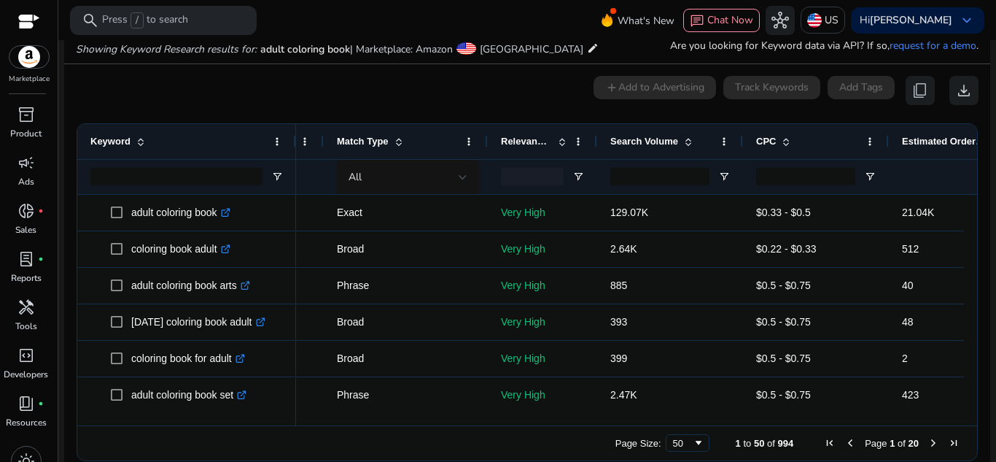
scroll to position [0, 107]
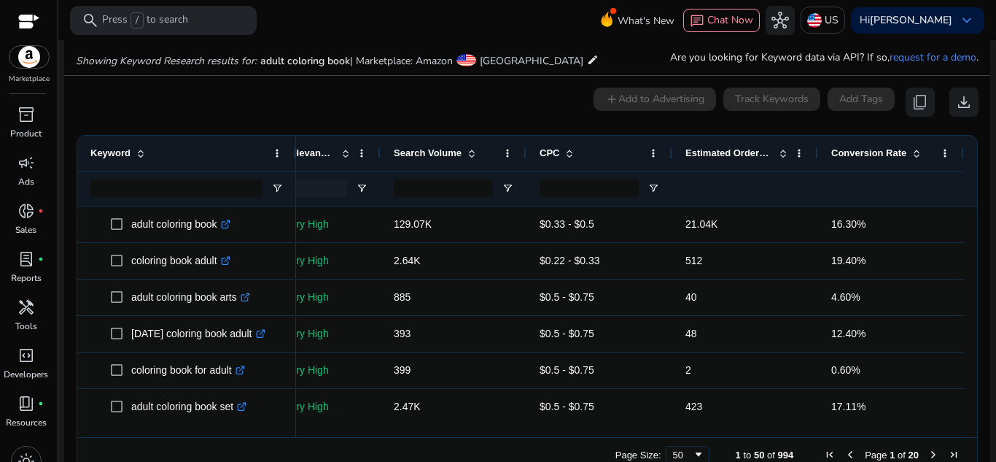
click at [365, 92] on div "0 keyword(s) selected add Add to Advertising Track Keywords Add Tags content_co…" at bounding box center [527, 102] width 903 height 29
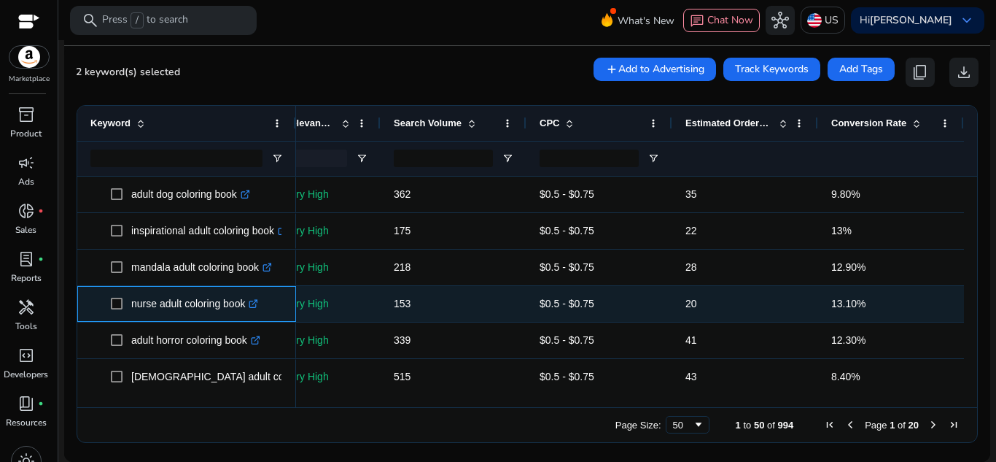
click at [117, 297] on span at bounding box center [121, 304] width 20 height 30
click at [110, 305] on span "nurse adult coloring book .st0{fill:#2c8af8}" at bounding box center [186, 304] width 193 height 30
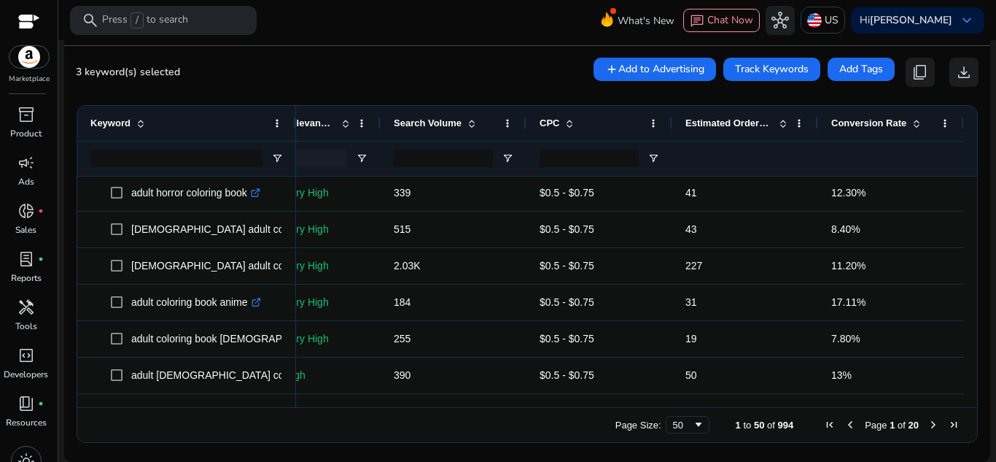
click at [931, 422] on span "Next Page" at bounding box center [934, 425] width 12 height 12
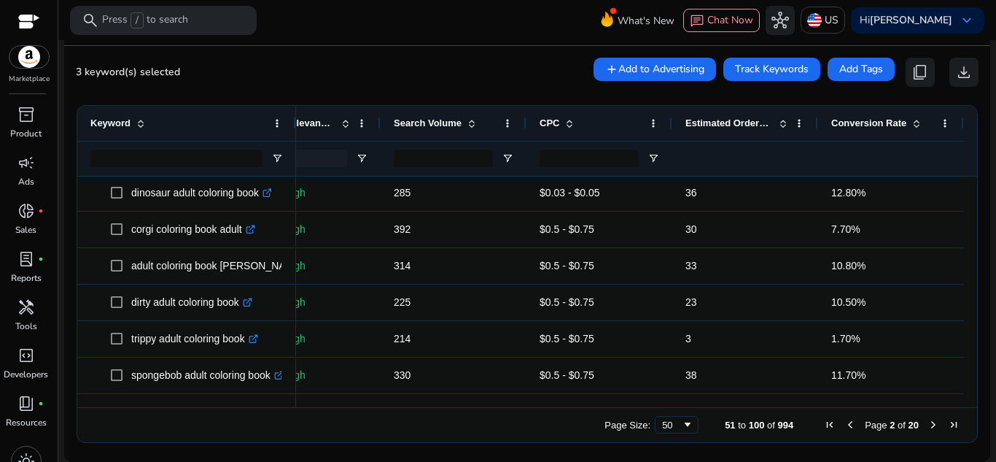
click at [928, 426] on span "Next Page" at bounding box center [934, 425] width 12 height 12
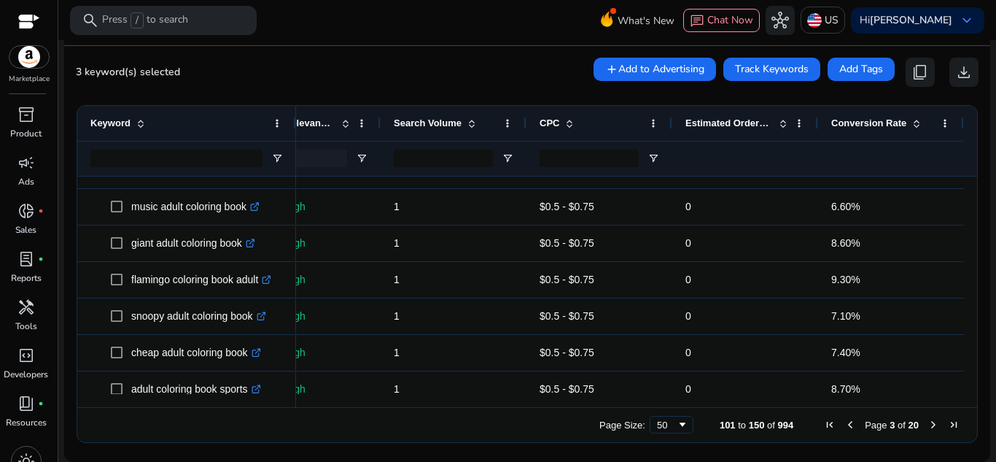
click at [931, 422] on span "Next Page" at bounding box center [934, 425] width 12 height 12
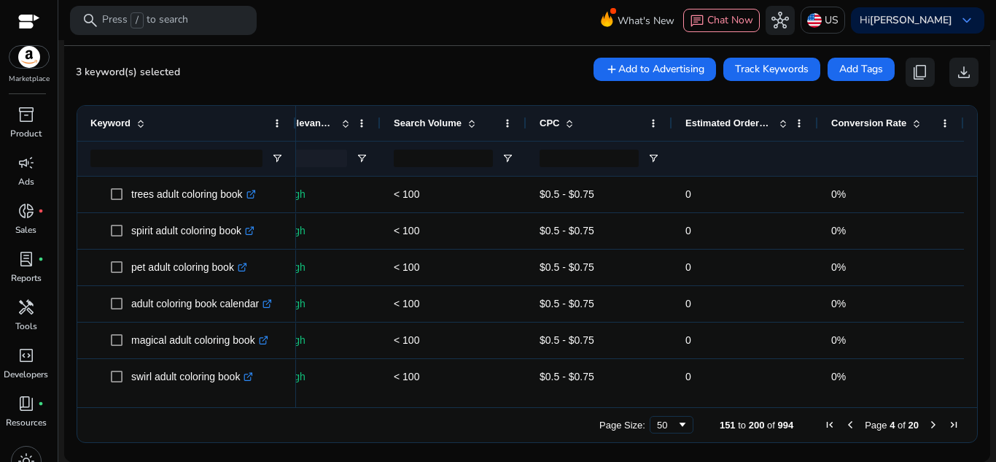
click at [845, 421] on span "Previous Page" at bounding box center [851, 425] width 12 height 12
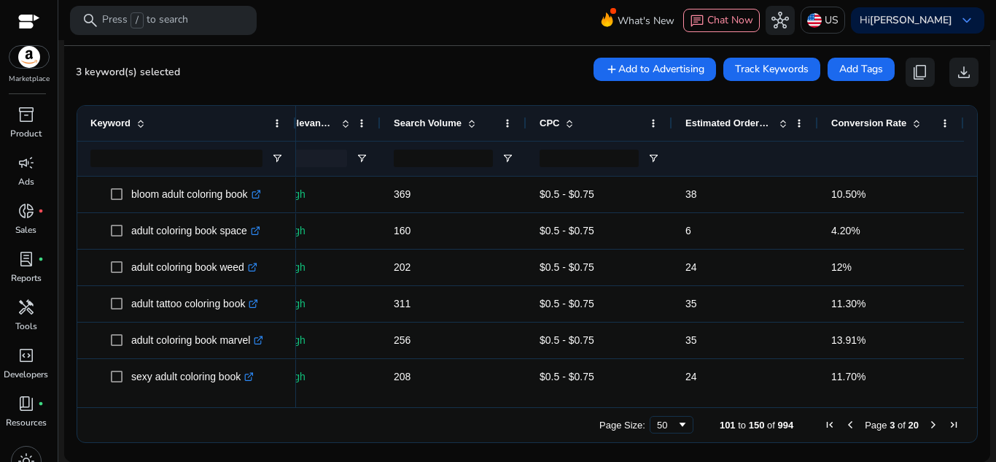
click at [845, 421] on span "Previous Page" at bounding box center [851, 425] width 12 height 12
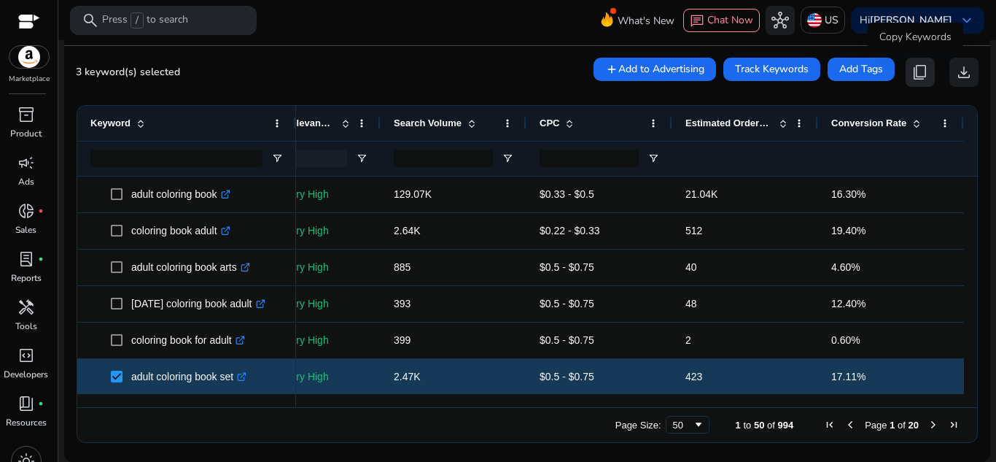
click at [914, 72] on span "content_copy" at bounding box center [921, 72] width 18 height 18
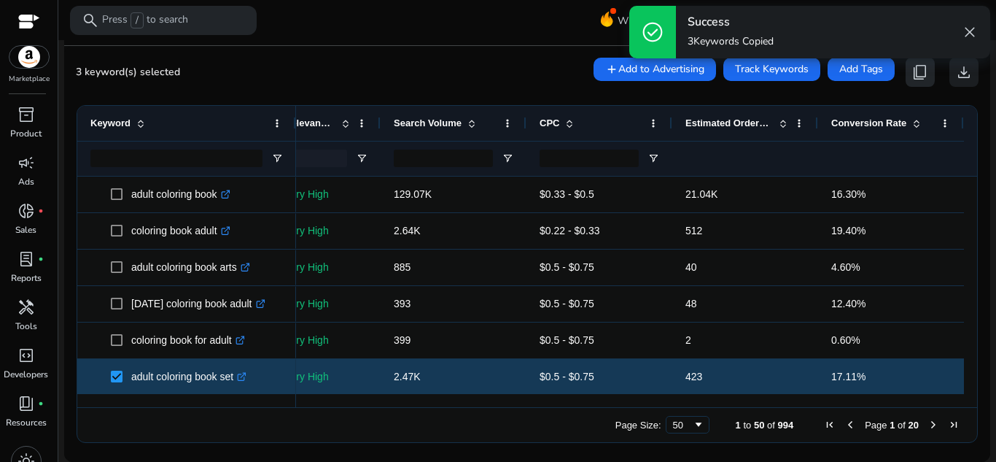
click at [914, 72] on span "content_copy" at bounding box center [921, 72] width 18 height 18
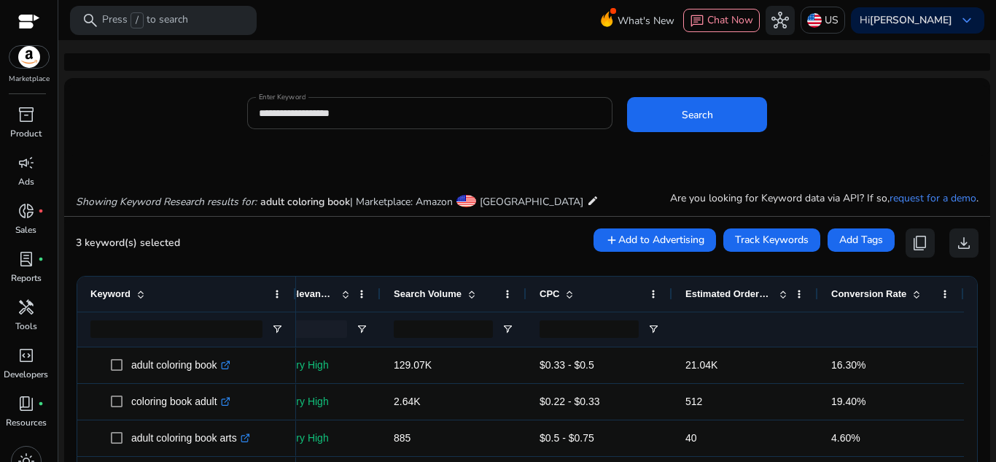
click at [436, 117] on input "**********" at bounding box center [430, 113] width 343 height 16
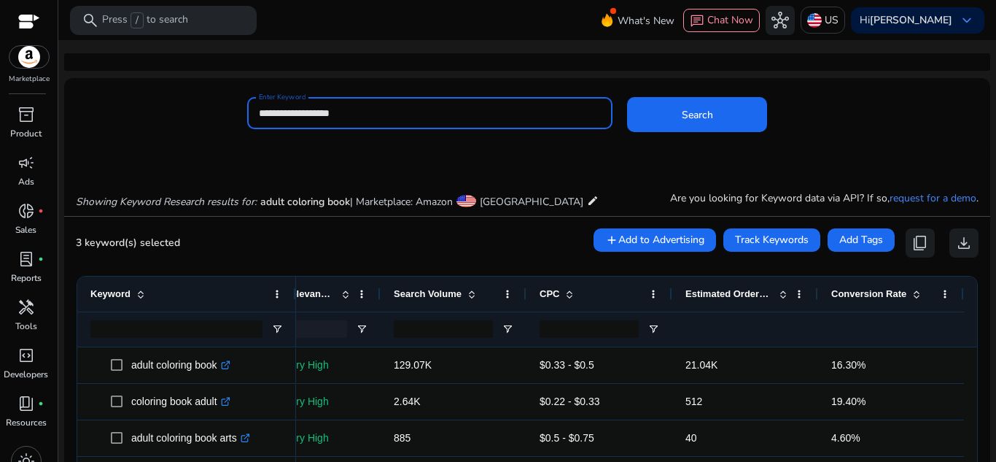
click at [436, 117] on input "**********" at bounding box center [430, 113] width 343 height 16
paste input "*****"
type input "**********"
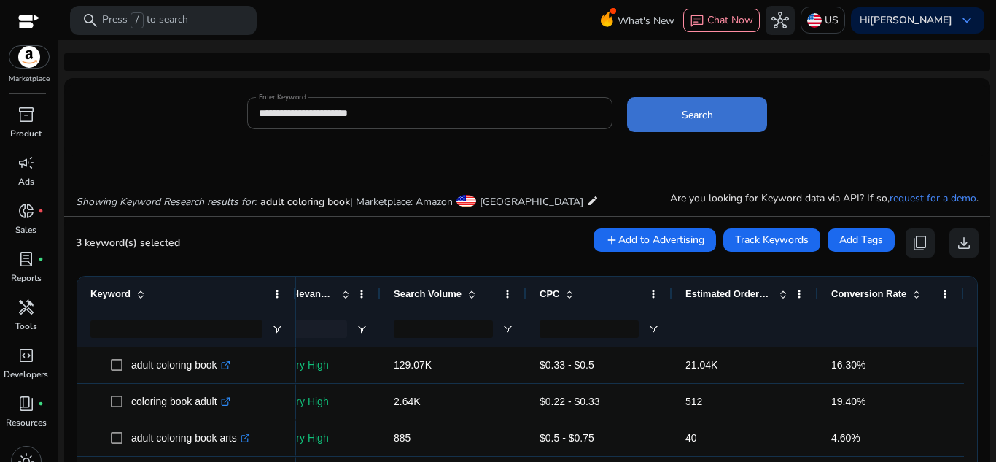
click at [678, 120] on span at bounding box center [697, 114] width 140 height 35
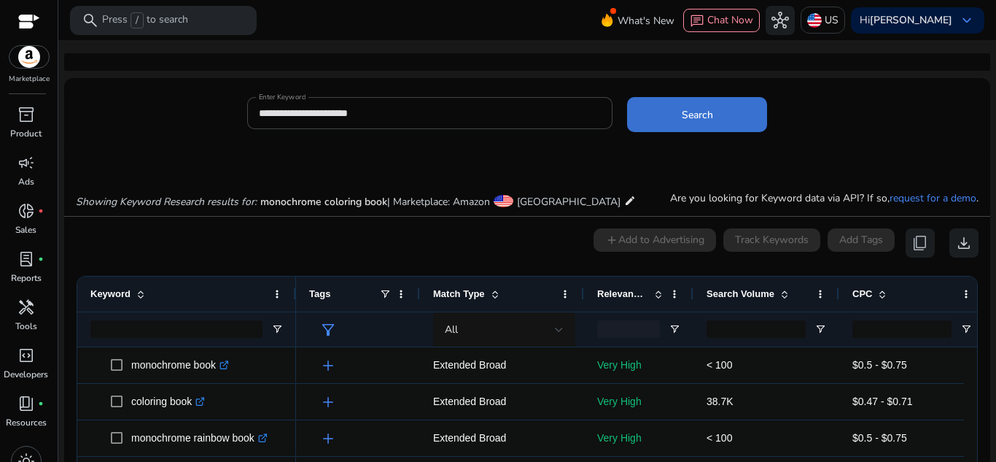
click at [696, 112] on span "Search" at bounding box center [697, 114] width 31 height 15
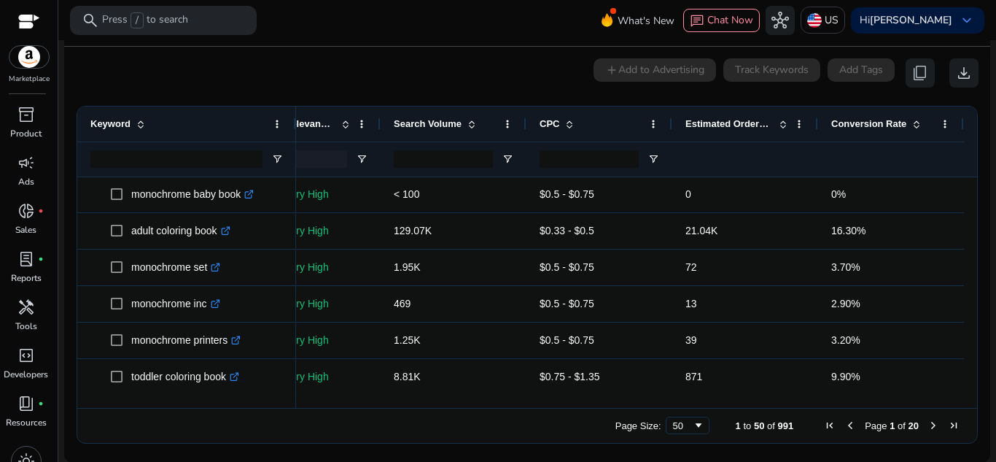
scroll to position [120, 0]
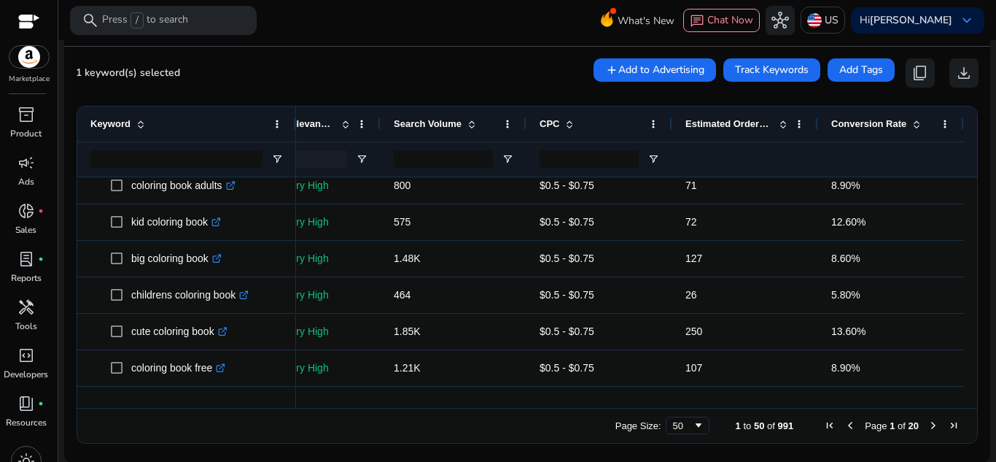
drag, startPoint x: 736, startPoint y: 408, endPoint x: 750, endPoint y: 404, distance: 14.5
click at [750, 404] on div "Drag here to set row groups Drag here to set column labels Keyword Match Type 8%" at bounding box center [527, 275] width 901 height 338
click at [911, 124] on span at bounding box center [917, 124] width 12 height 12
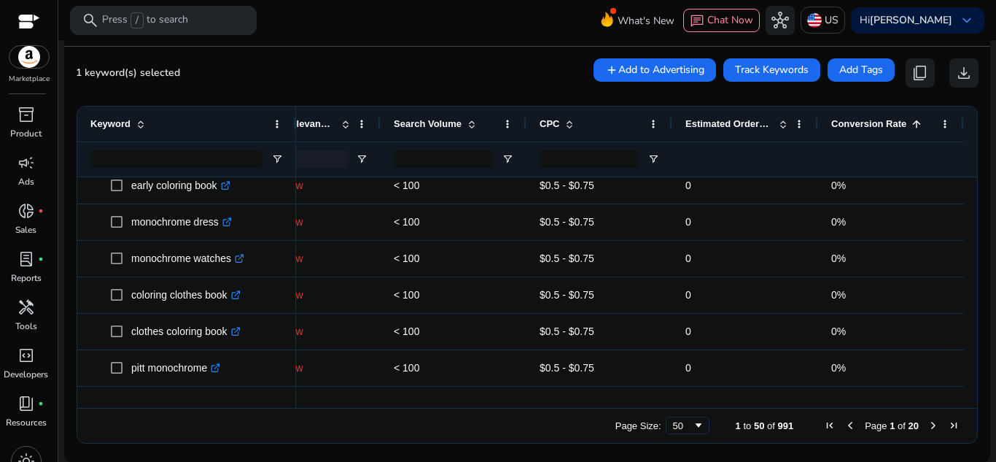
click at [911, 118] on span at bounding box center [917, 124] width 12 height 12
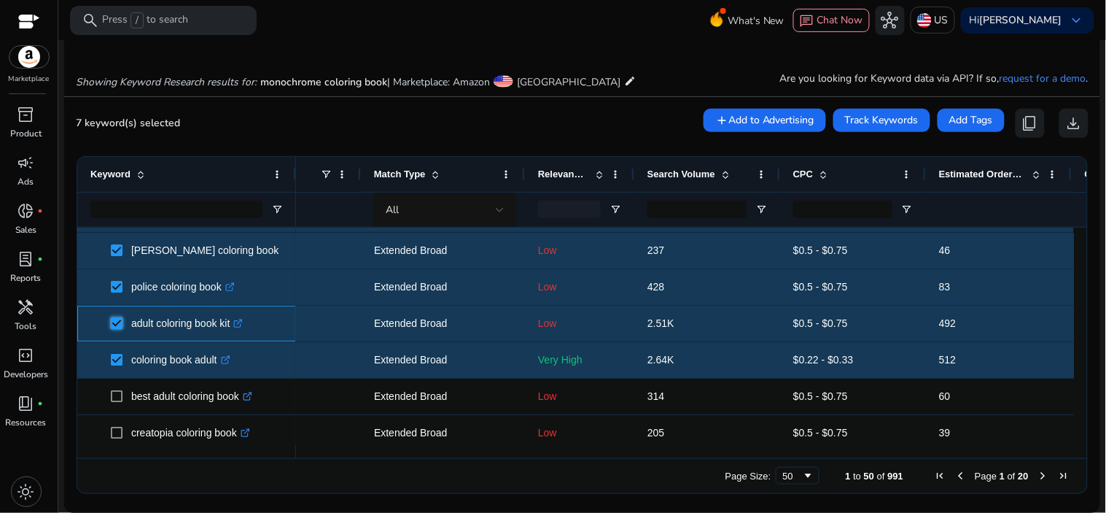
scroll to position [0, 38]
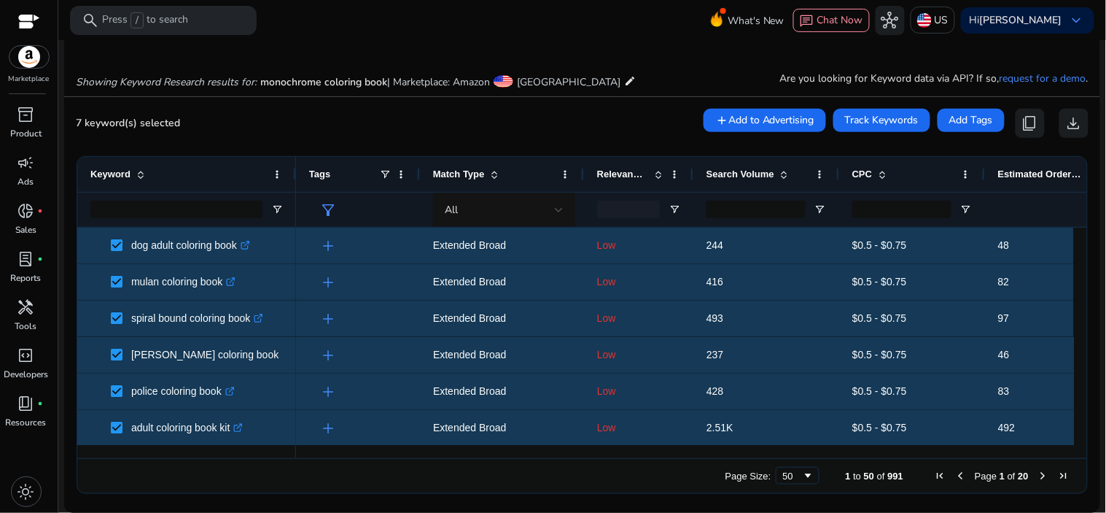
click at [657, 175] on span at bounding box center [659, 174] width 12 height 12
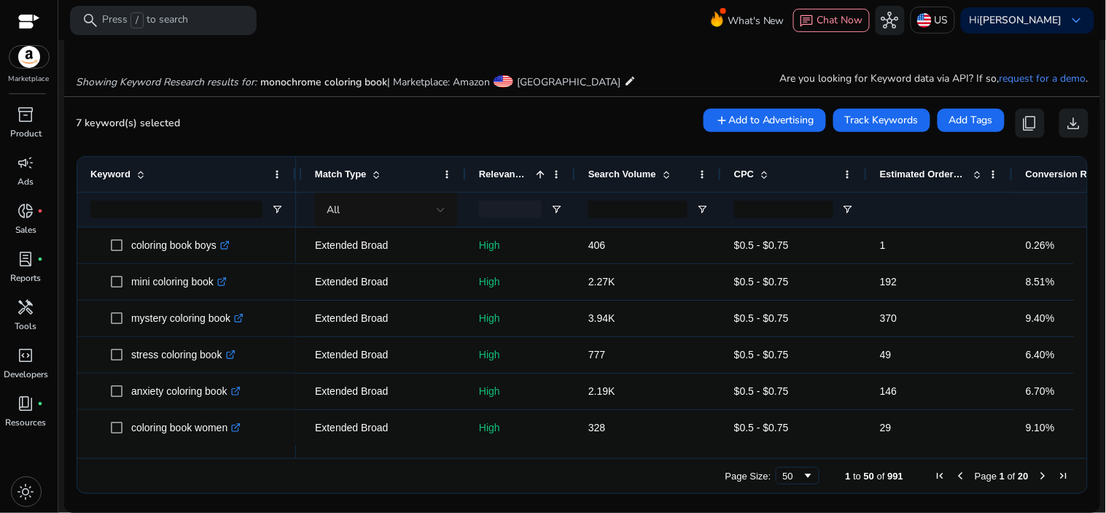
scroll to position [0, 171]
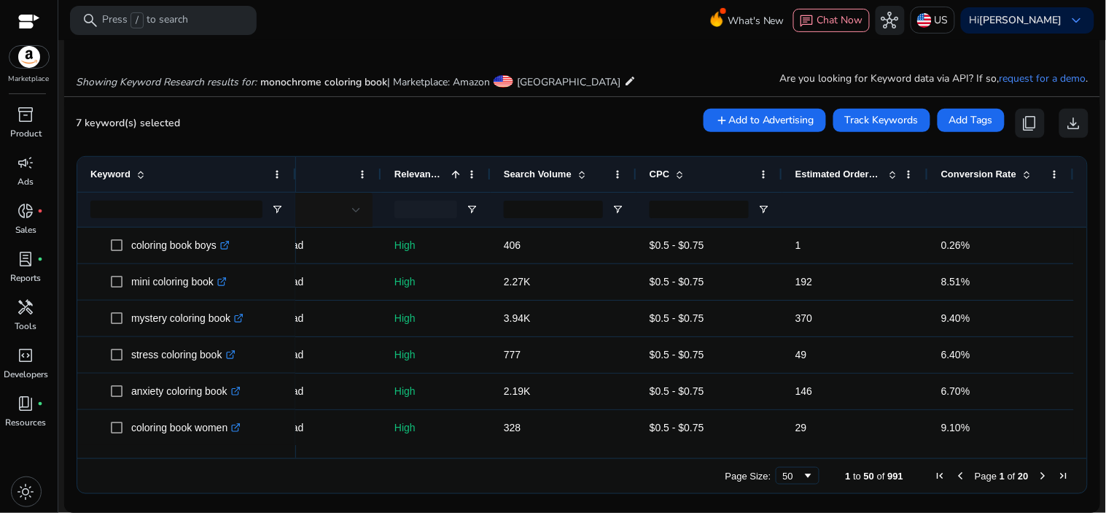
click at [1021, 175] on span at bounding box center [1027, 174] width 12 height 12
click at [1022, 171] on span at bounding box center [1027, 174] width 12 height 12
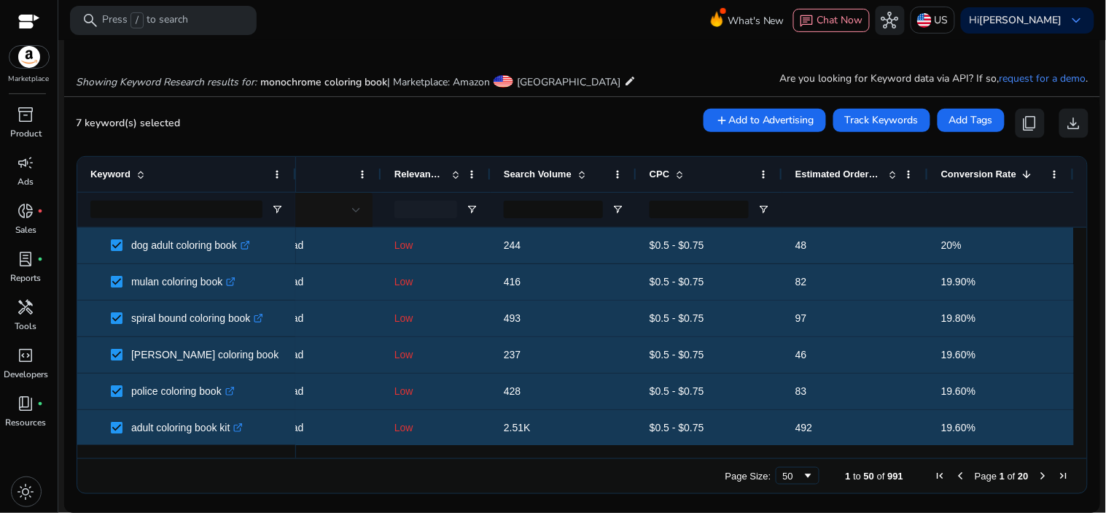
click at [883, 173] on span at bounding box center [891, 174] width 16 height 12
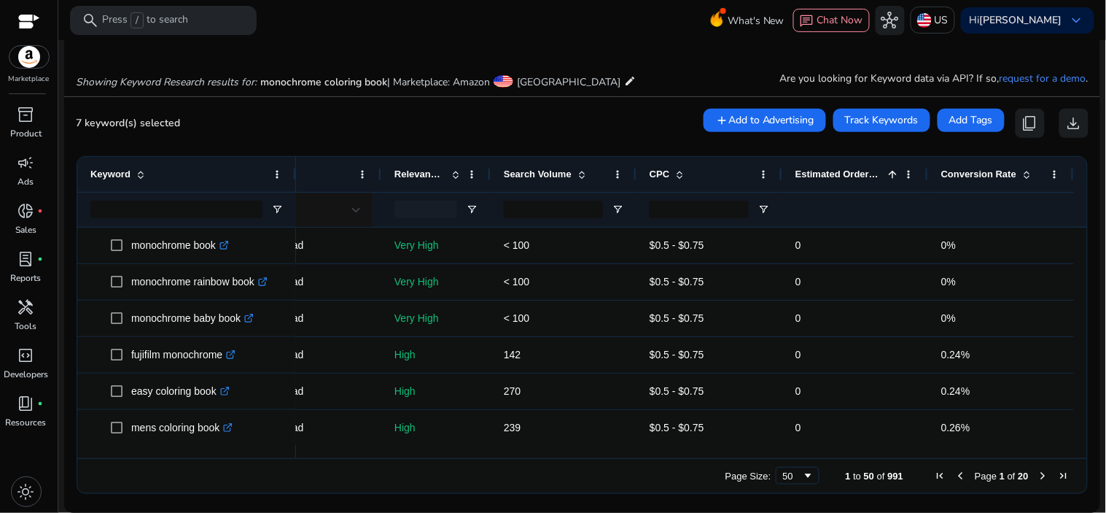
click at [883, 173] on span at bounding box center [891, 174] width 16 height 12
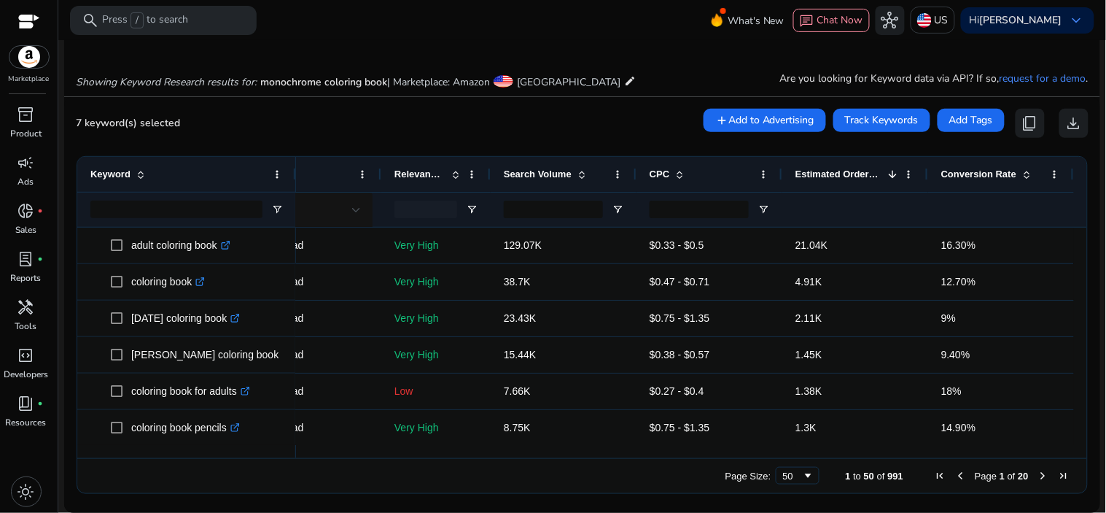
click at [1021, 173] on span at bounding box center [1027, 174] width 12 height 12
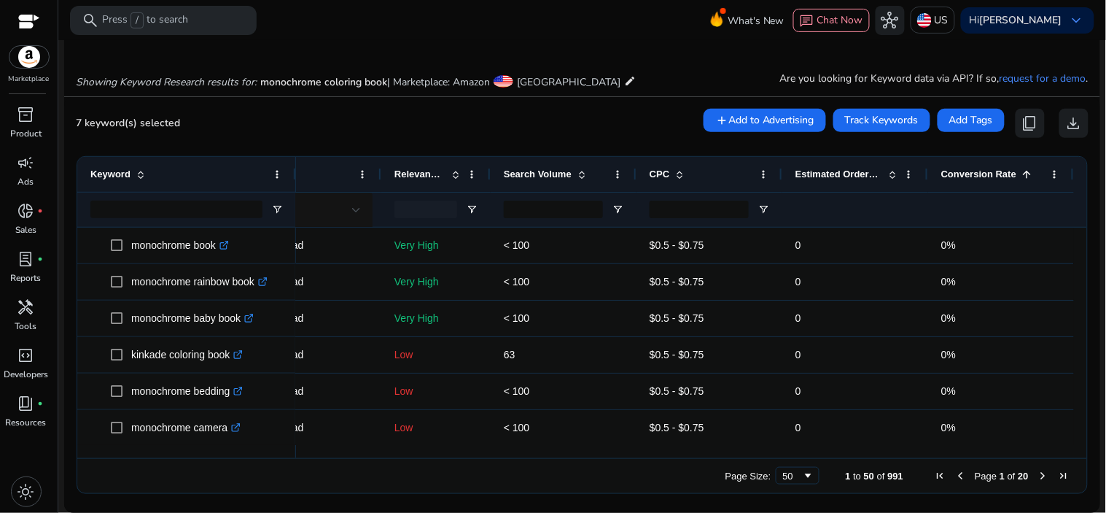
click at [1021, 173] on span at bounding box center [1027, 174] width 12 height 12
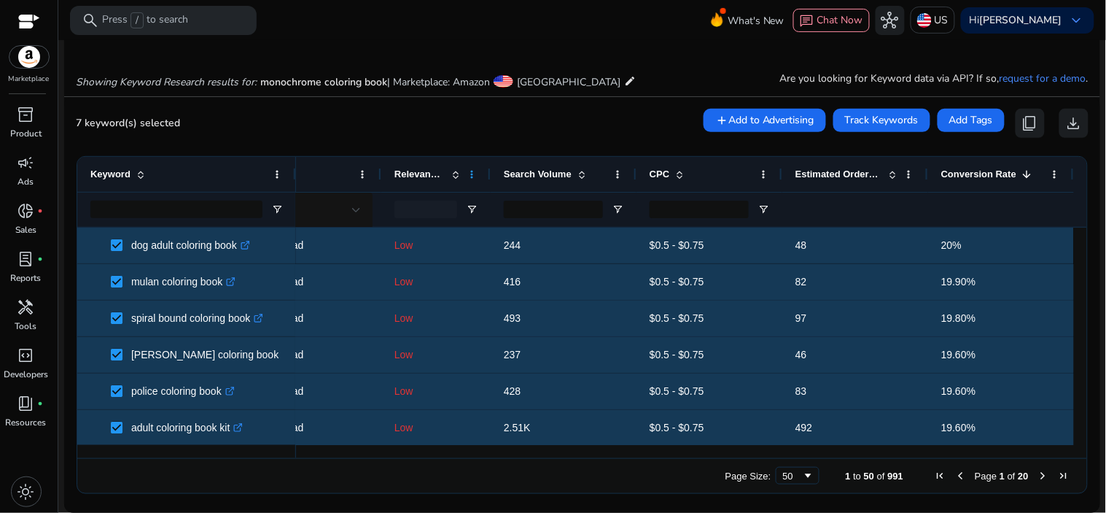
click at [466, 170] on span at bounding box center [472, 174] width 12 height 12
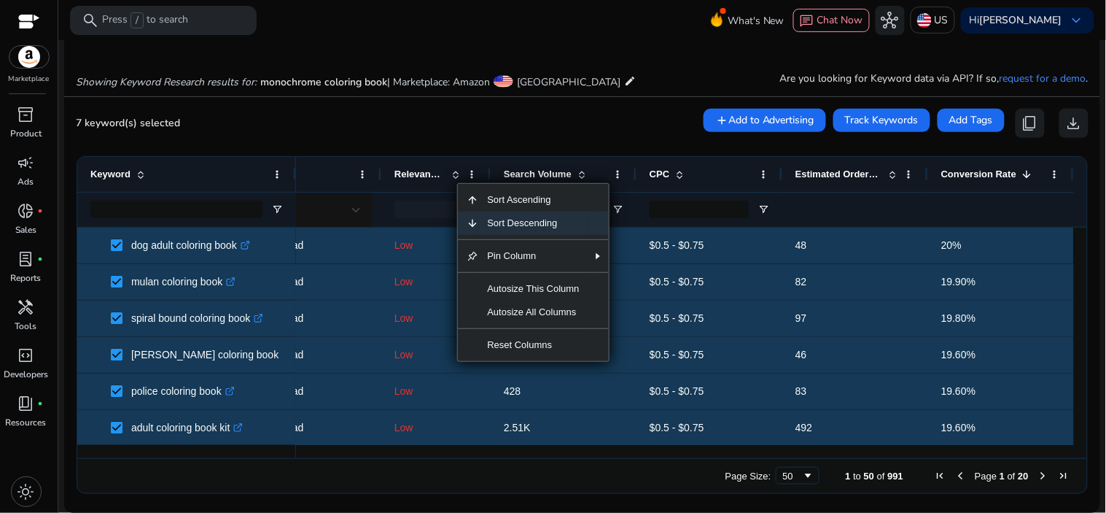
click at [499, 220] on span "Sort Descending" at bounding box center [532, 223] width 109 height 23
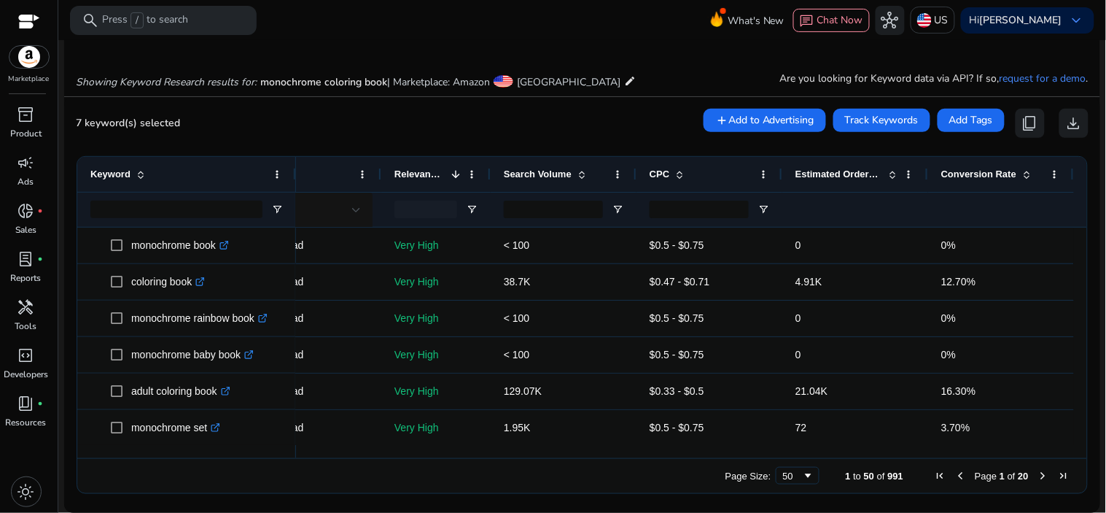
click at [961, 163] on div "Conversion Rate" at bounding box center [994, 174] width 104 height 28
click at [961, 163] on div "Conversion Rate 1" at bounding box center [994, 174] width 104 height 28
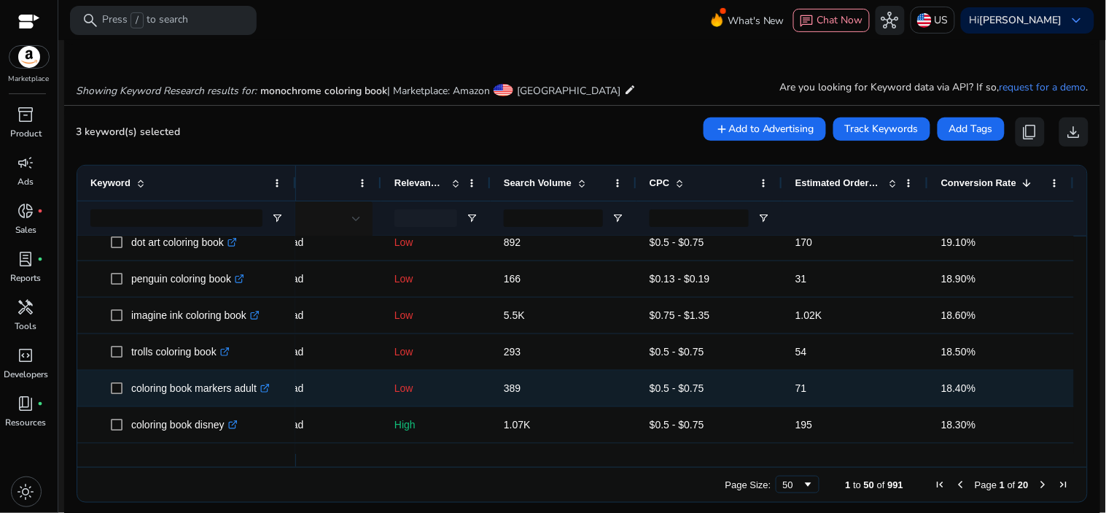
scroll to position [434, 0]
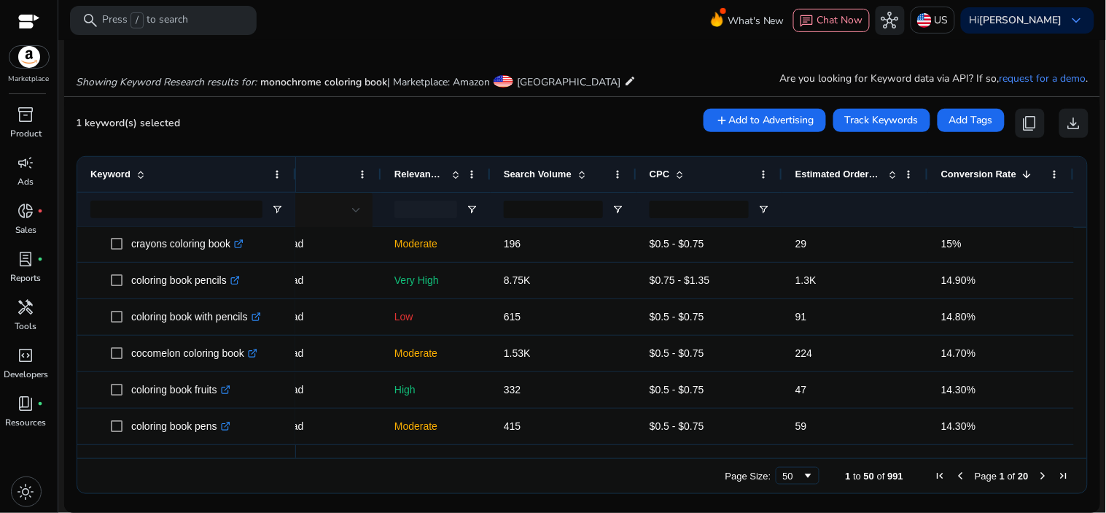
click at [1038, 473] on span "Next Page" at bounding box center [1044, 476] width 12 height 12
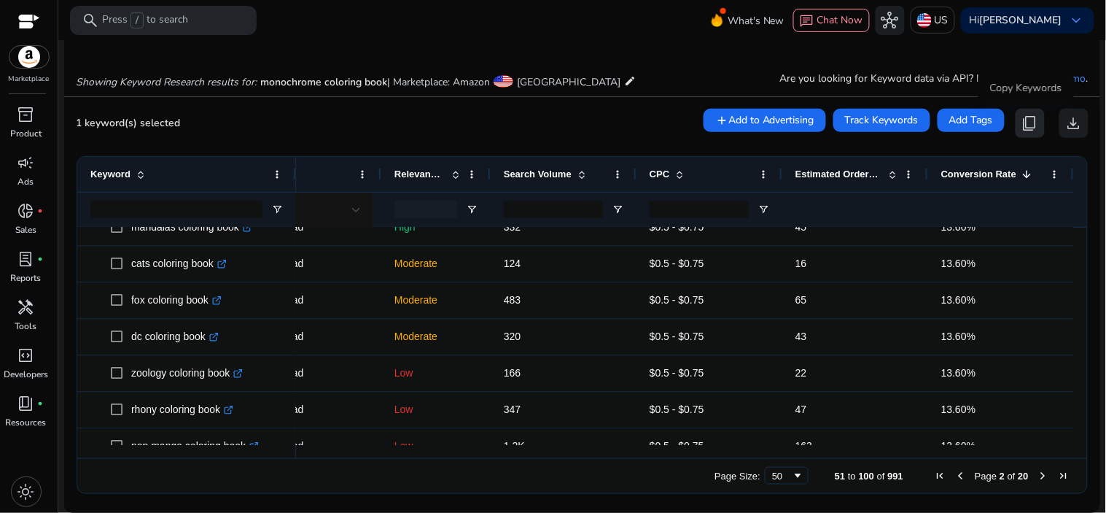
click at [1023, 120] on span "content_copy" at bounding box center [1031, 124] width 18 height 18
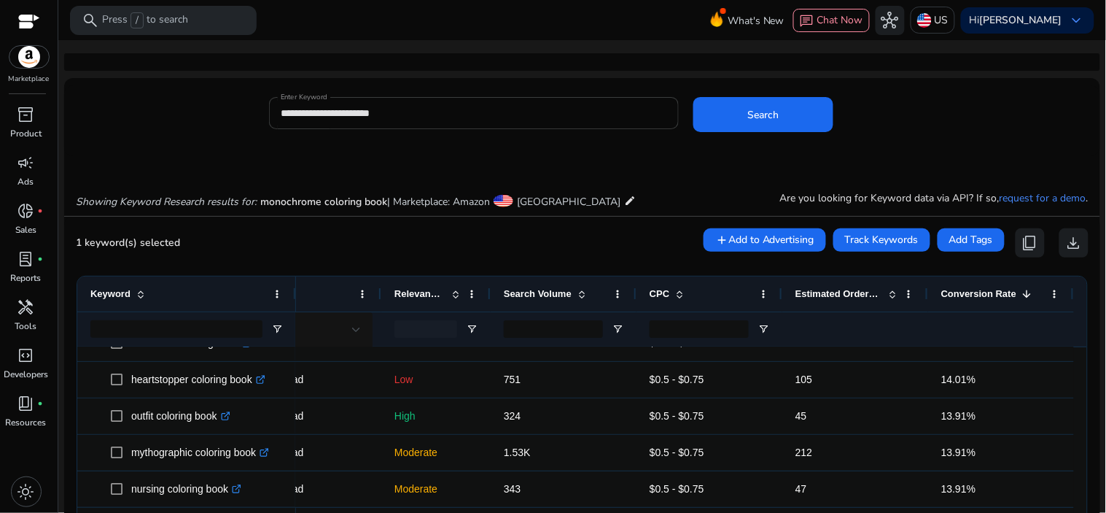
click at [564, 105] on input "**********" at bounding box center [474, 113] width 387 height 16
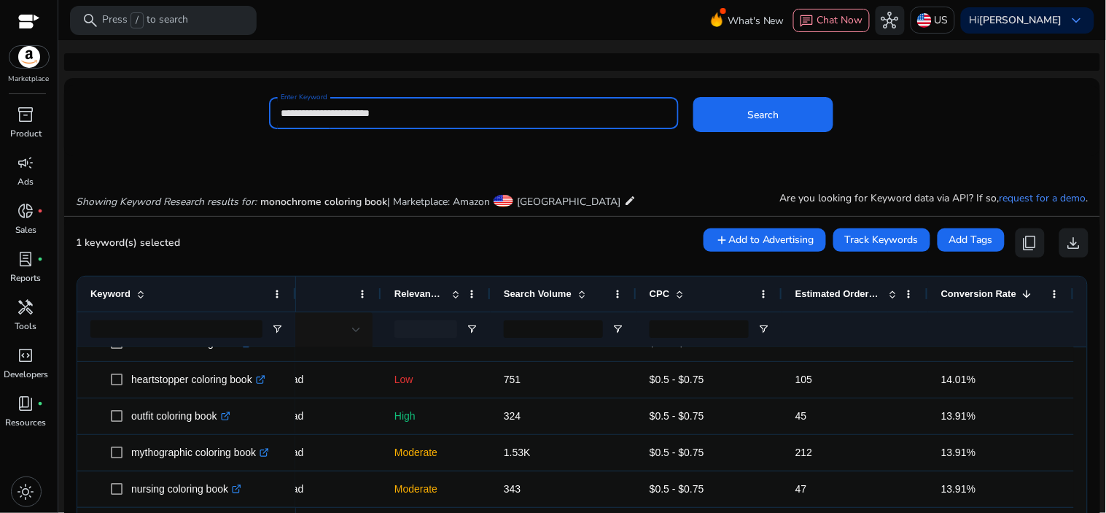
click at [564, 105] on input "**********" at bounding box center [474, 113] width 387 height 16
paste input
type input "**********"
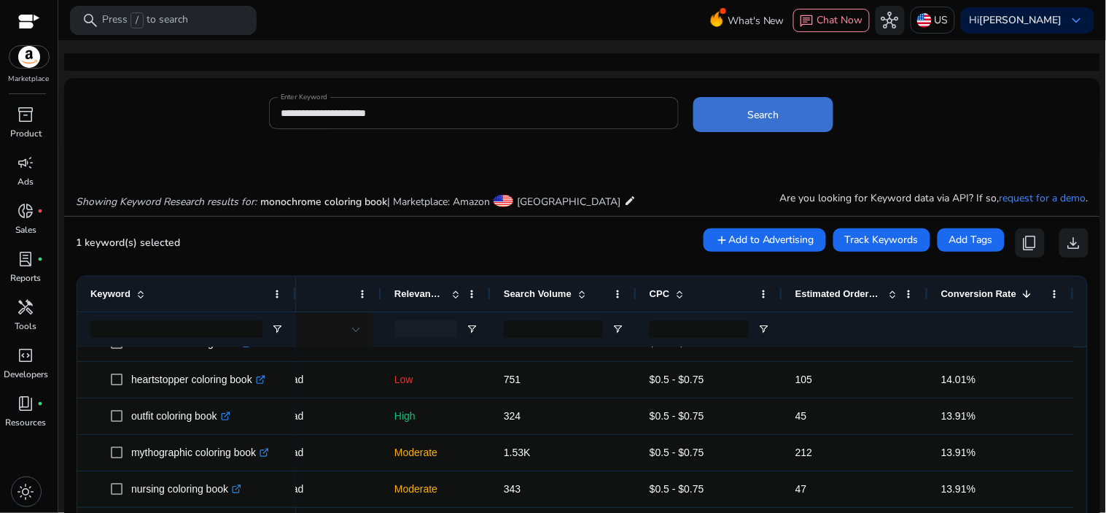
click at [735, 117] on span at bounding box center [764, 114] width 140 height 35
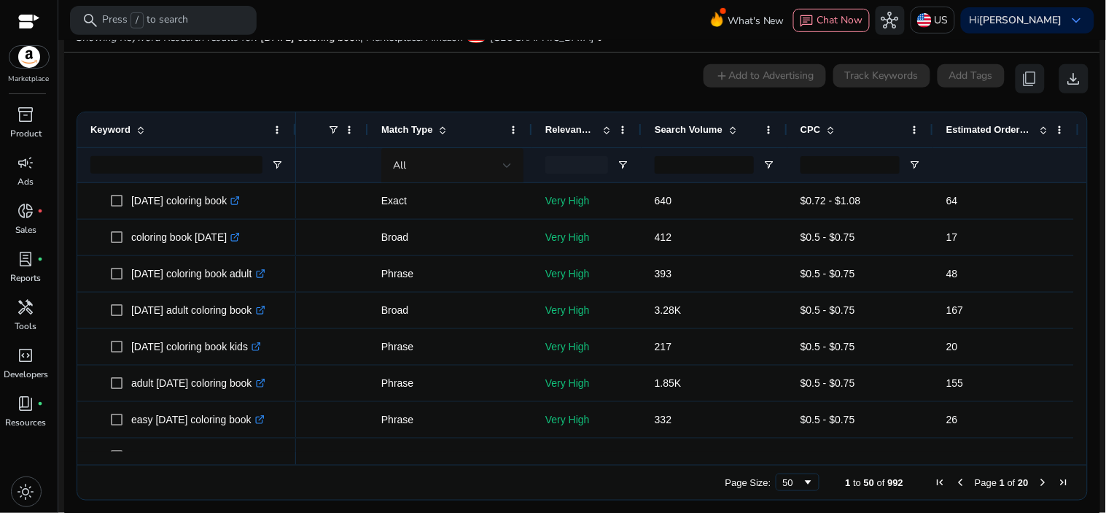
scroll to position [0, 107]
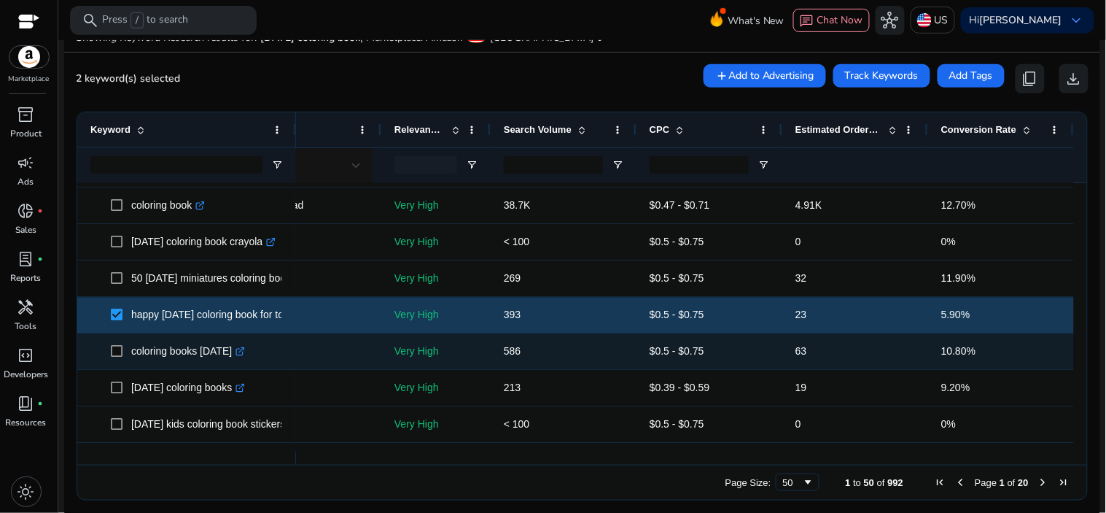
scroll to position [945, 0]
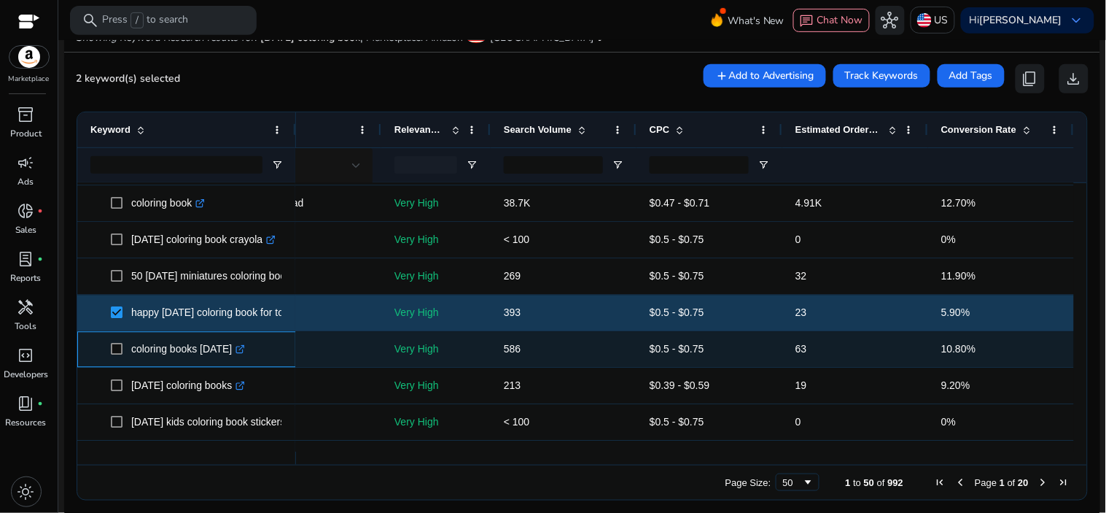
click at [109, 347] on span "coloring books halloween .st0{fill:#2c8af8}" at bounding box center [186, 350] width 193 height 30
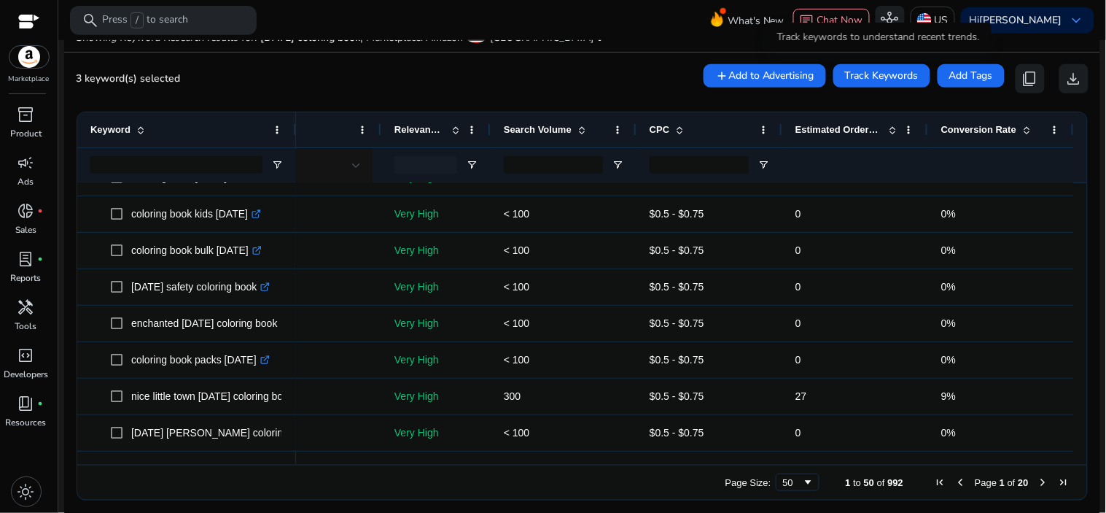
scroll to position [171, 0]
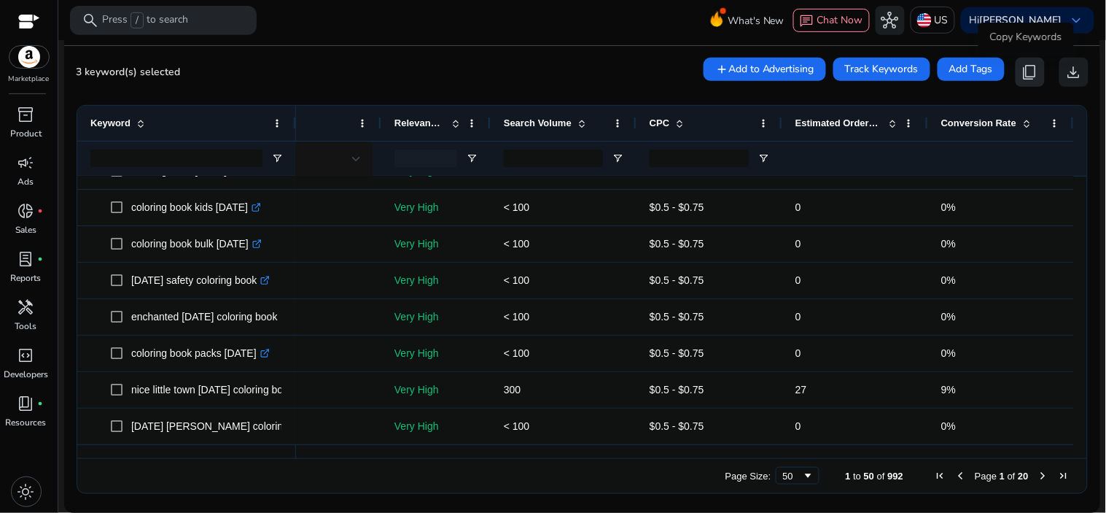
click at [1025, 67] on span "content_copy" at bounding box center [1031, 72] width 18 height 18
click at [1031, 69] on span "content_copy" at bounding box center [1031, 72] width 18 height 18
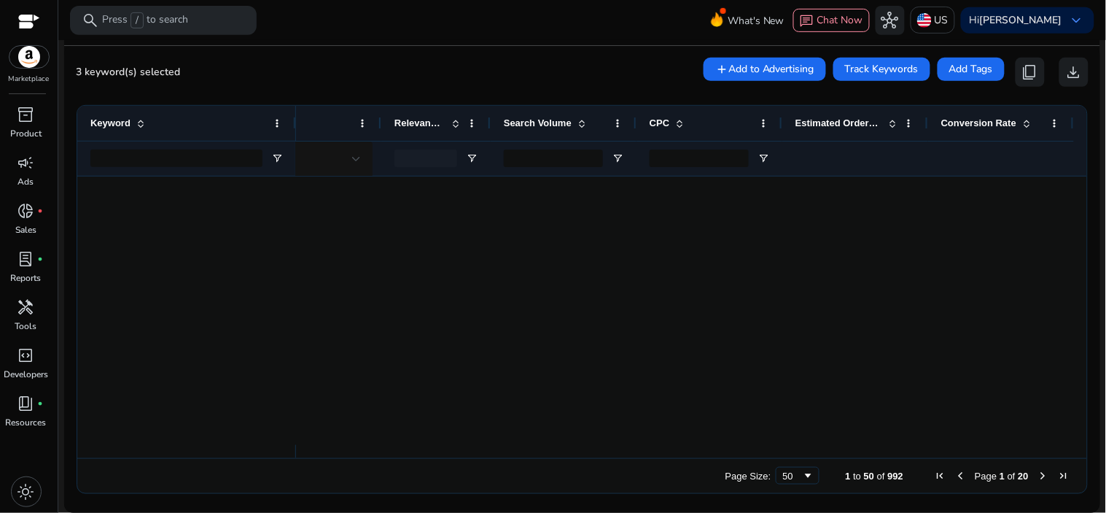
scroll to position [0, 0]
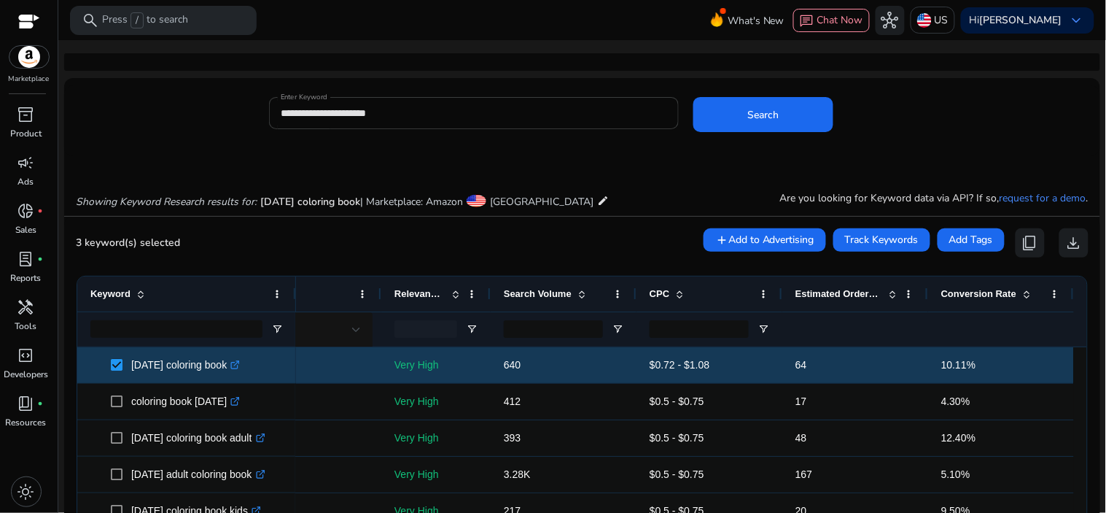
click at [593, 108] on input "**********" at bounding box center [474, 113] width 387 height 16
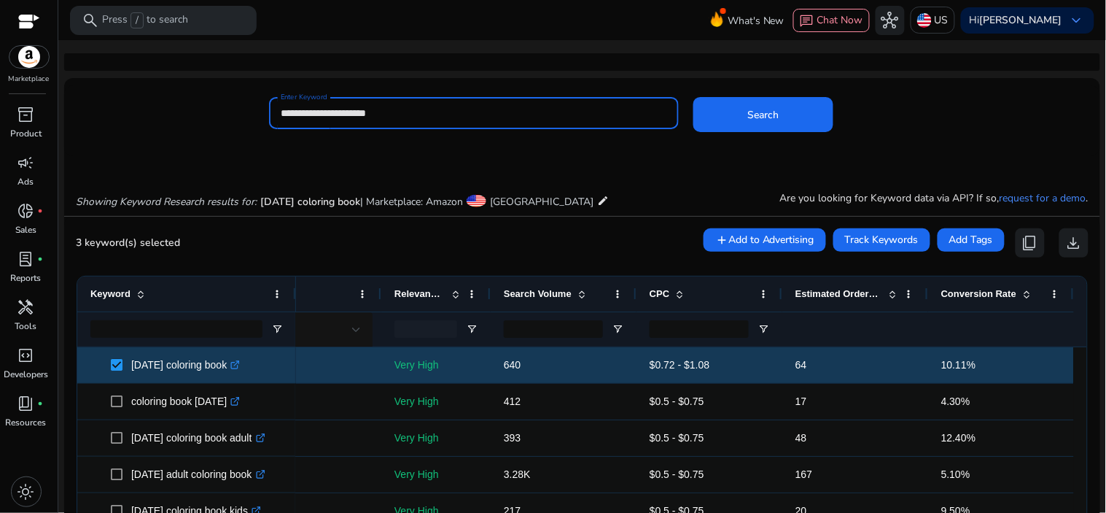
click at [593, 108] on input "**********" at bounding box center [474, 113] width 387 height 16
paste input "*********"
click at [786, 115] on span at bounding box center [764, 114] width 140 height 35
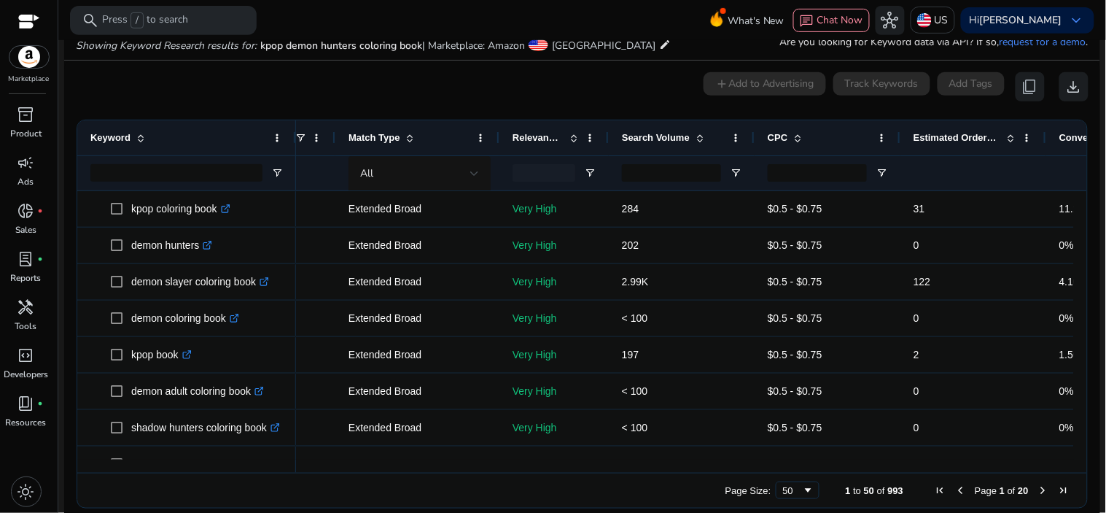
scroll to position [0, 156]
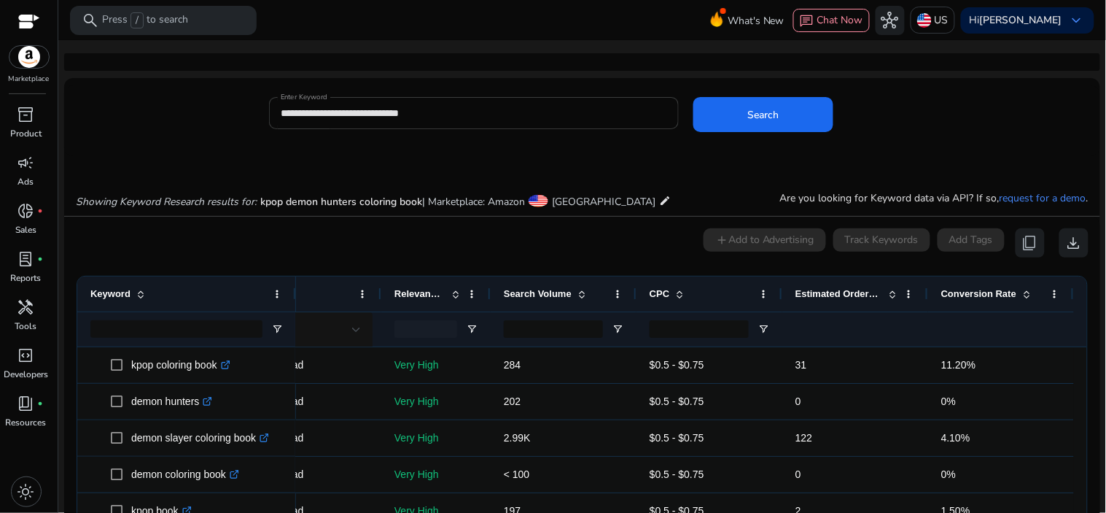
click at [476, 121] on div "**********" at bounding box center [474, 113] width 387 height 32
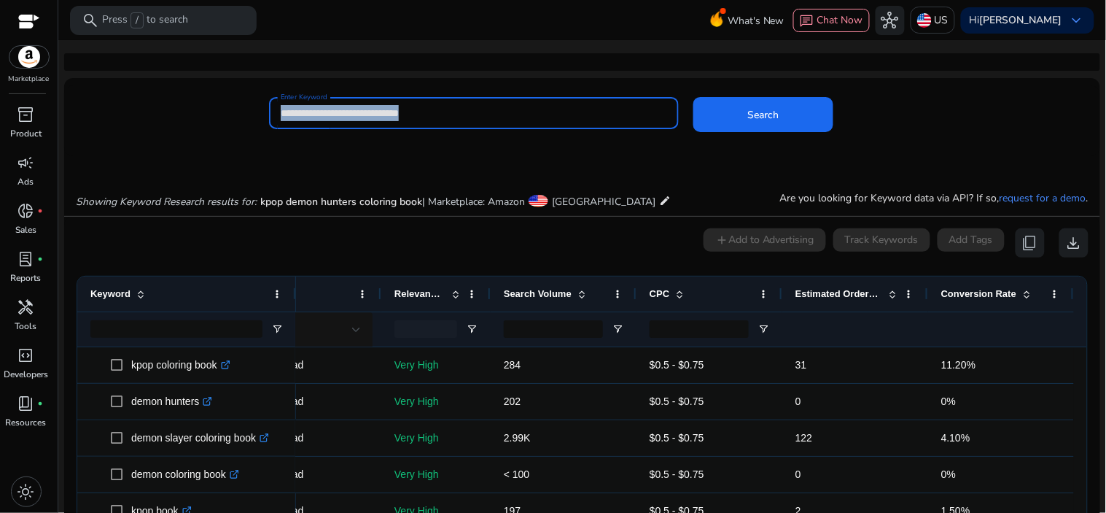
click at [476, 121] on div "**********" at bounding box center [474, 113] width 387 height 32
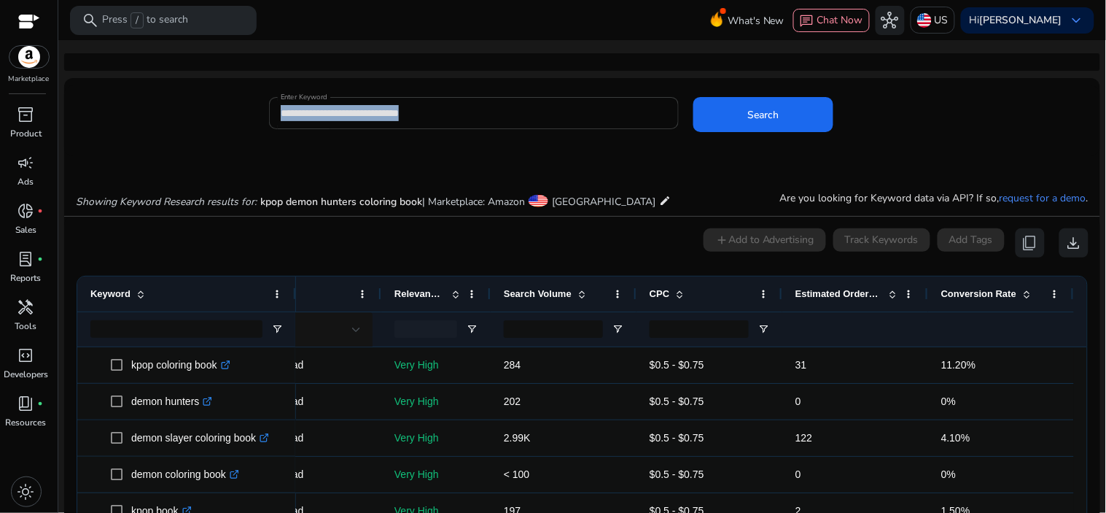
click at [476, 121] on div "**********" at bounding box center [474, 113] width 387 height 32
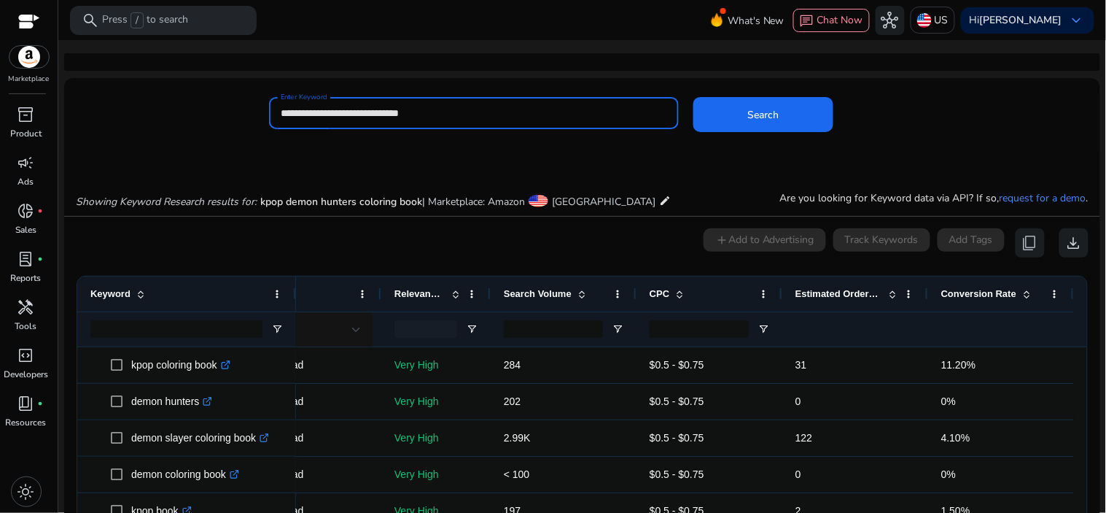
paste input "**********"
click at [562, 106] on input "**********" at bounding box center [474, 113] width 387 height 16
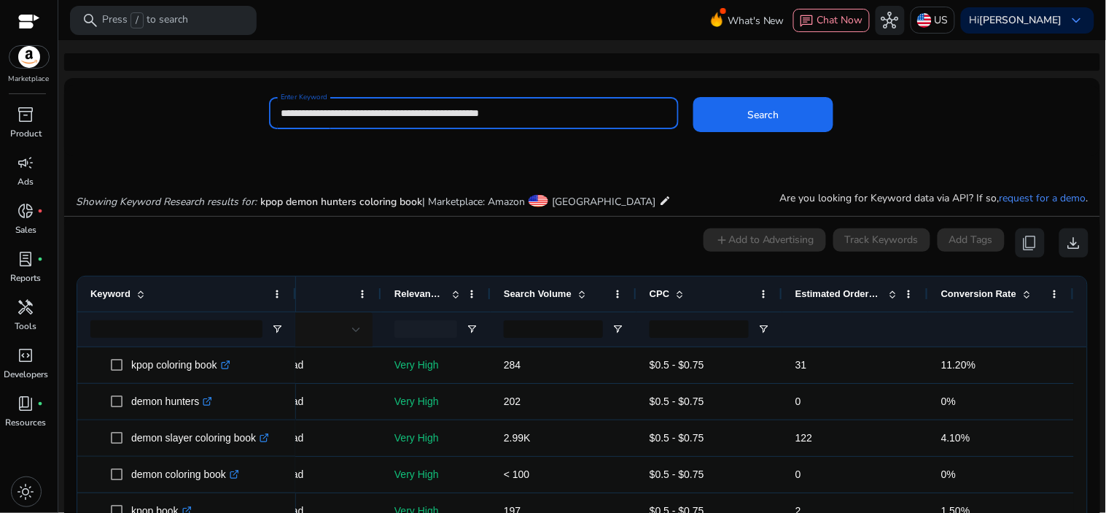
paste input
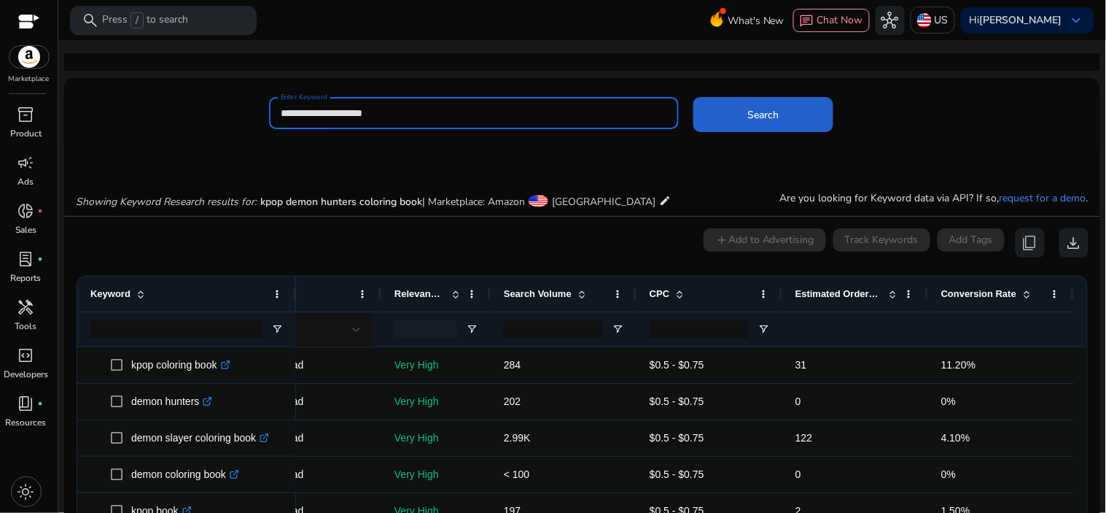
type input "**********"
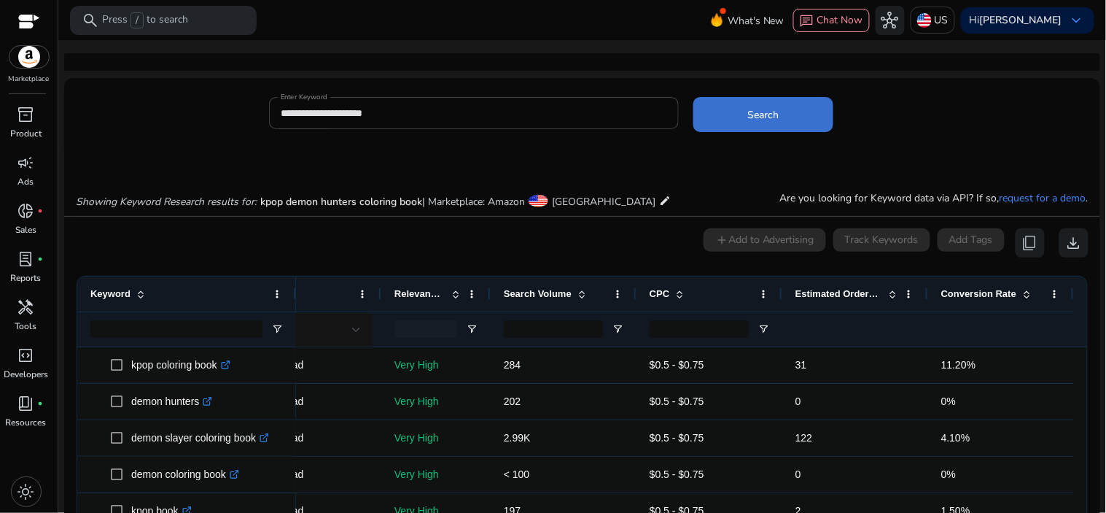
click at [718, 131] on span at bounding box center [764, 114] width 140 height 35
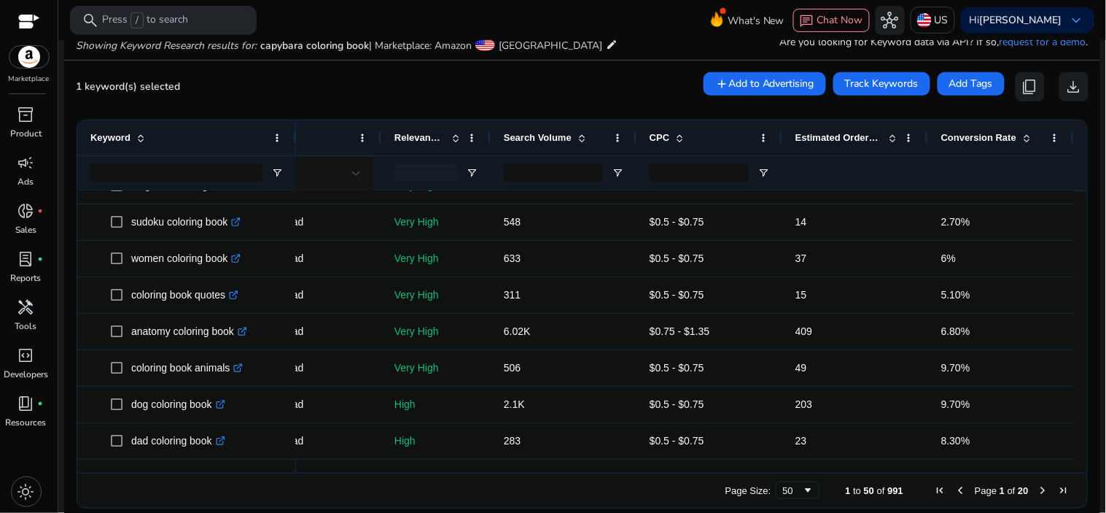
click at [1039, 492] on span "Next Page" at bounding box center [1044, 490] width 12 height 12
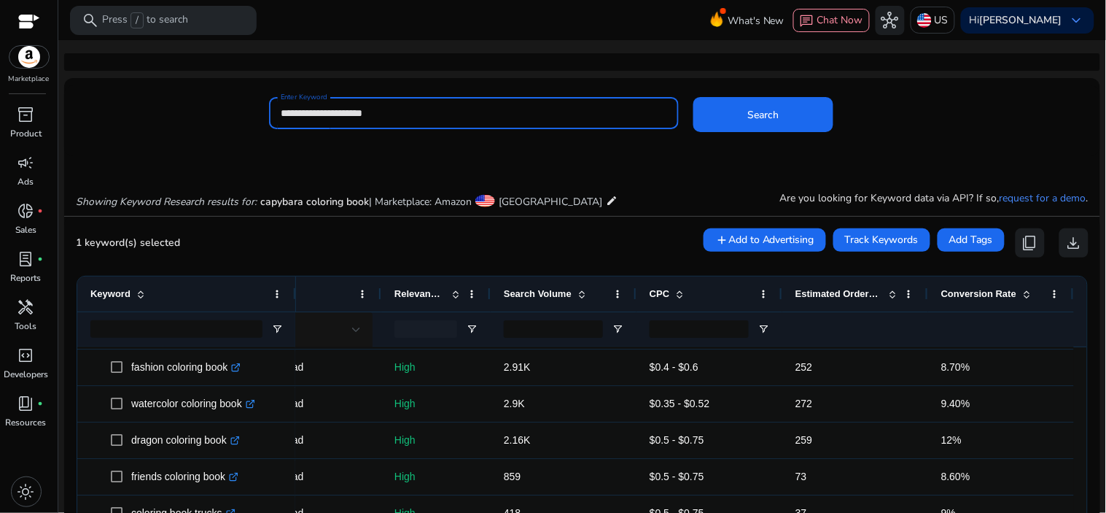
click at [548, 112] on input "**********" at bounding box center [474, 113] width 387 height 16
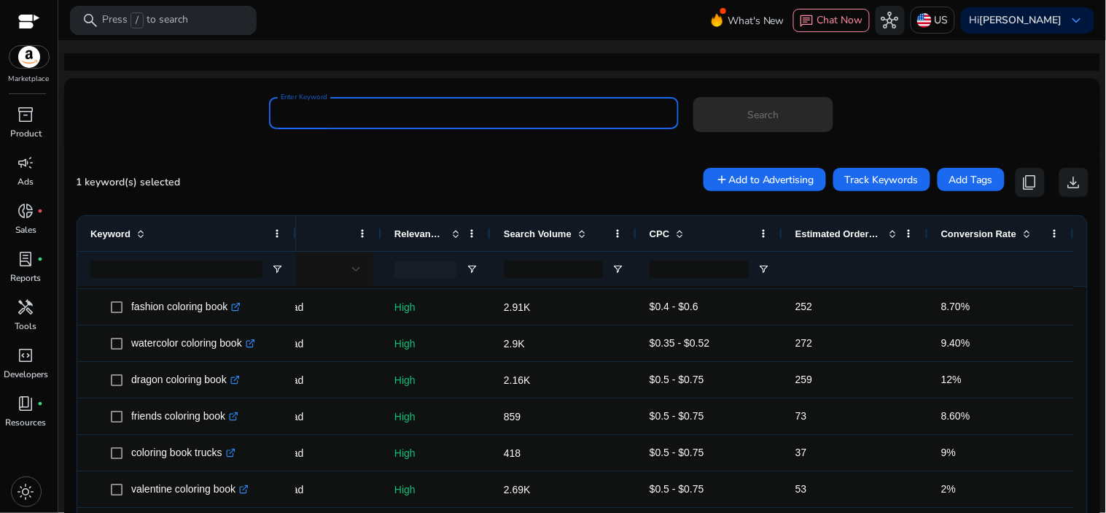
paste input "**********"
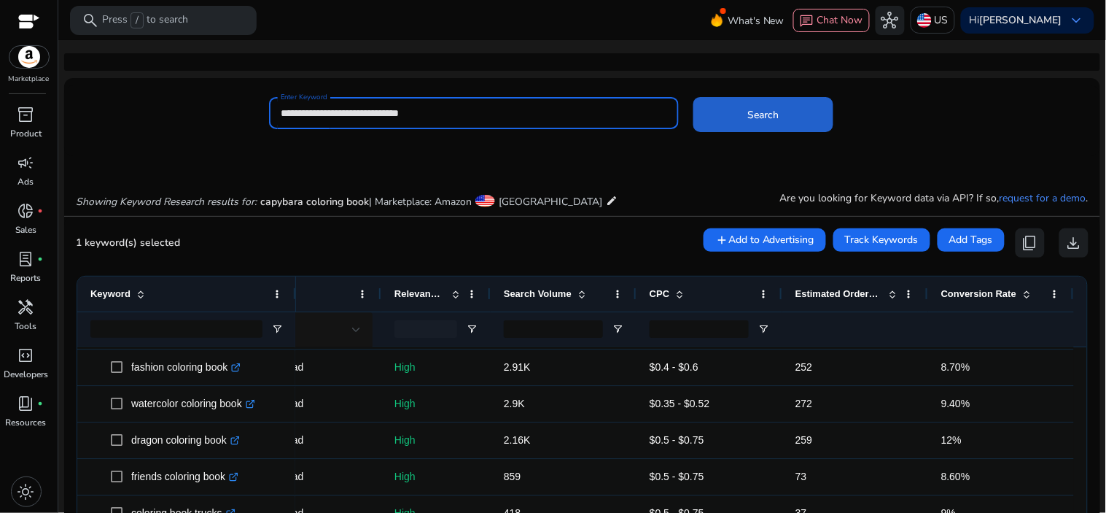
type input "**********"
click at [792, 128] on span at bounding box center [764, 114] width 140 height 35
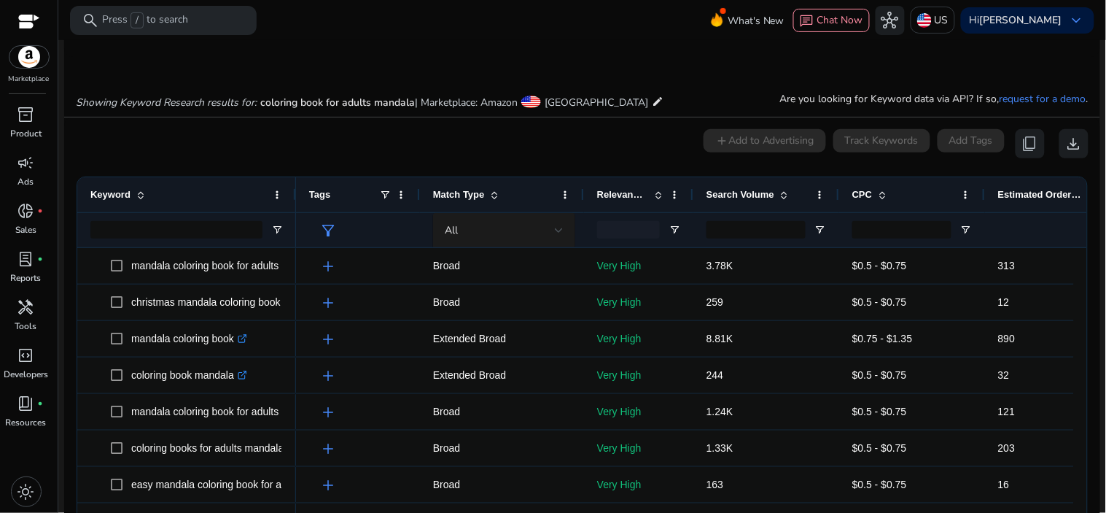
scroll to position [115, 0]
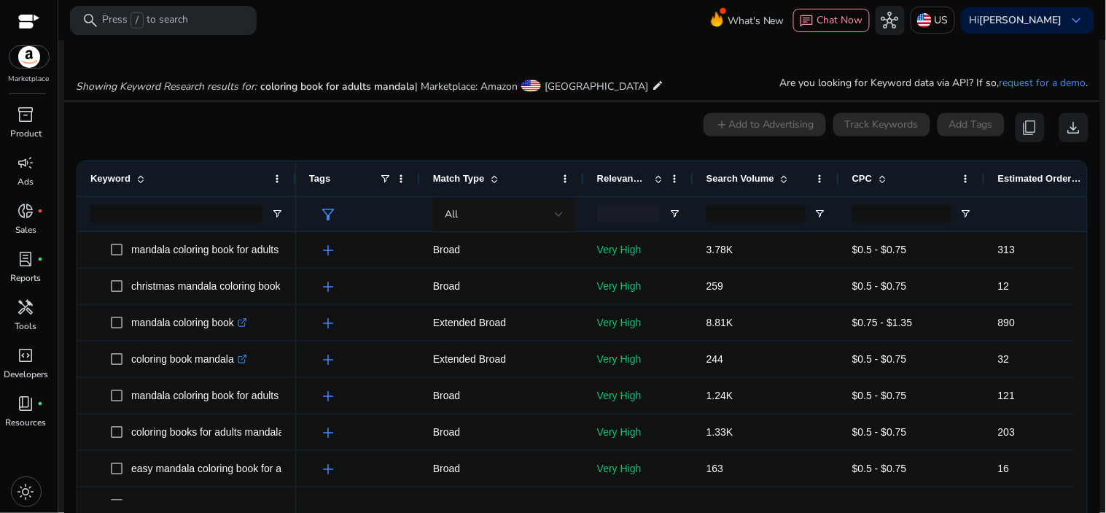
drag, startPoint x: 706, startPoint y: 506, endPoint x: 868, endPoint y: 509, distance: 161.9
click at [868, 509] on div at bounding box center [685, 506] width 778 height 13
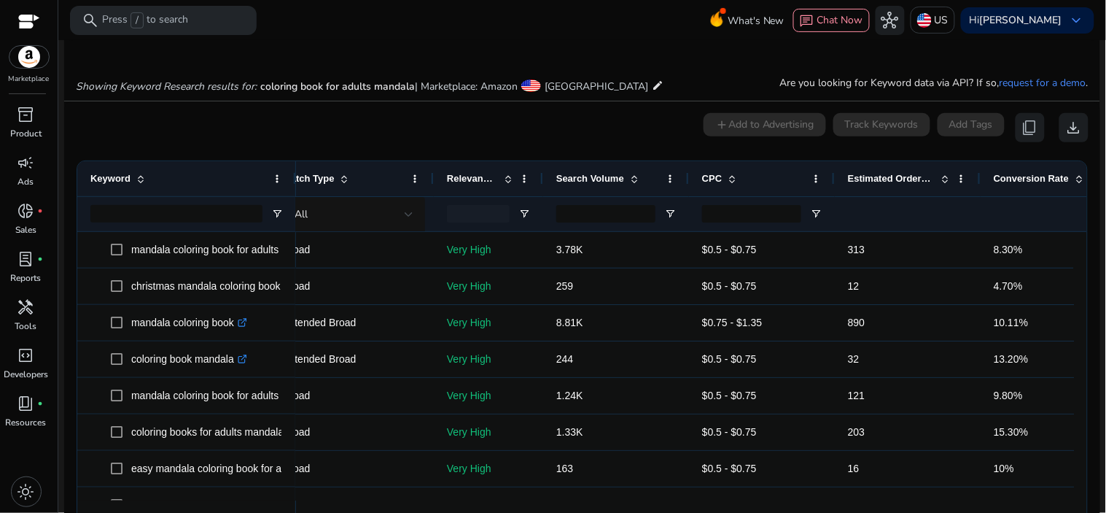
scroll to position [0, 208]
